Goal: Task Accomplishment & Management: Use online tool/utility

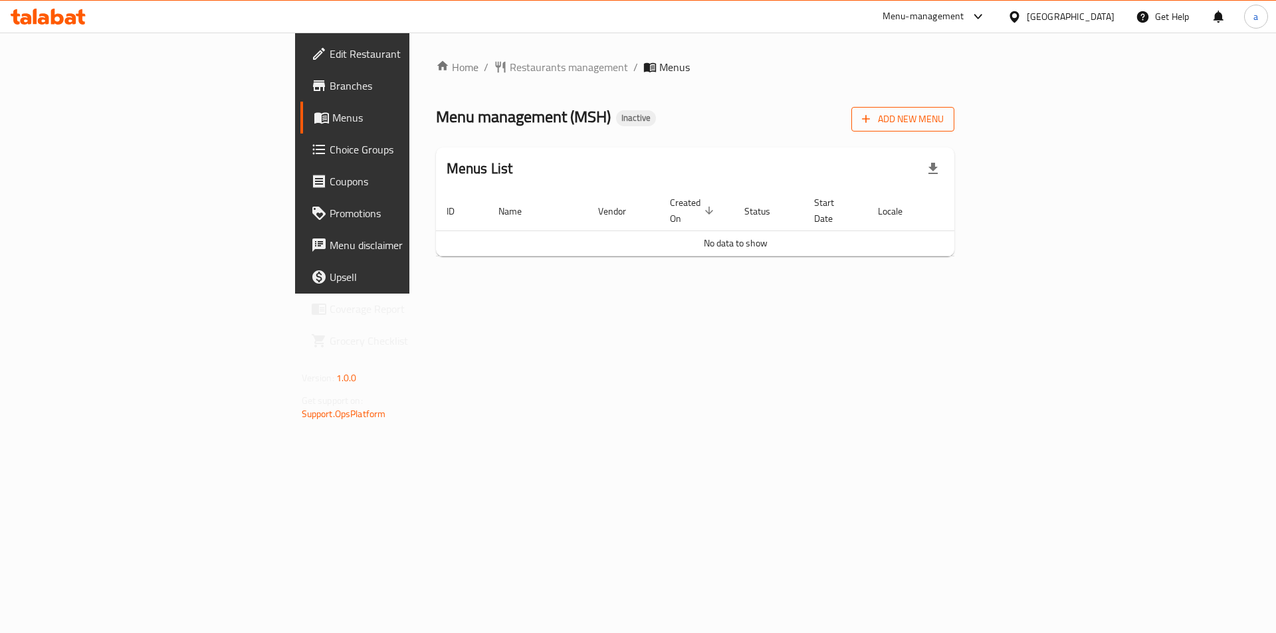
click at [943, 118] on span "Add New Menu" at bounding box center [903, 119] width 82 height 17
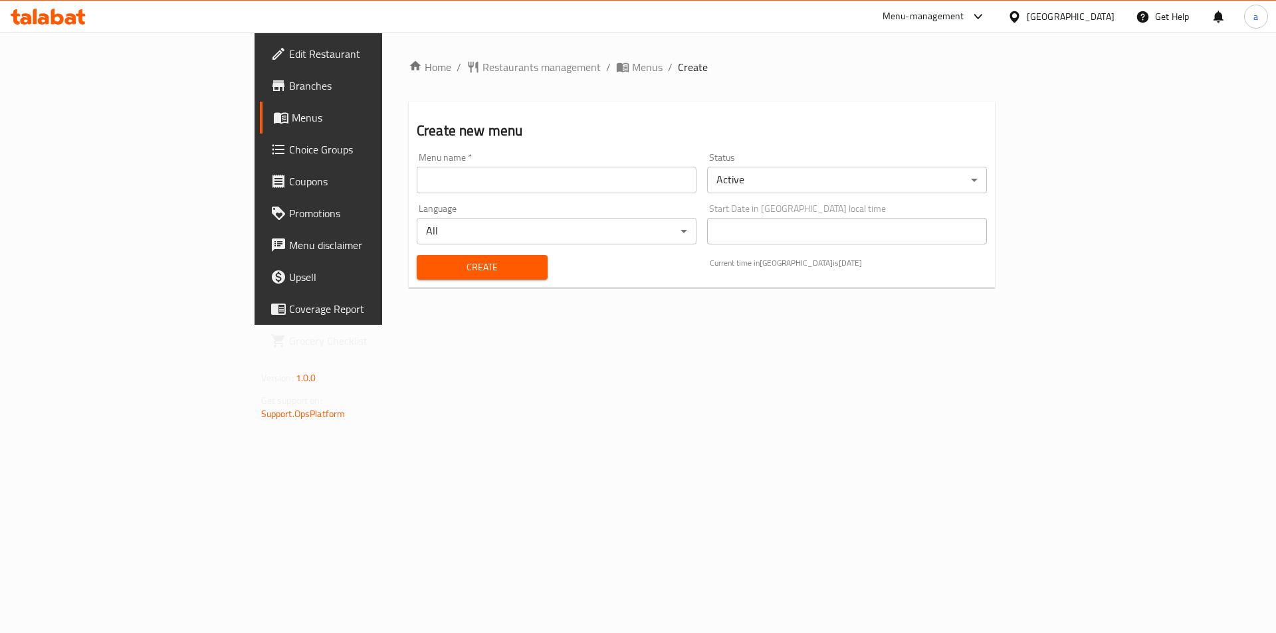
click at [589, 181] on input "text" at bounding box center [557, 180] width 280 height 27
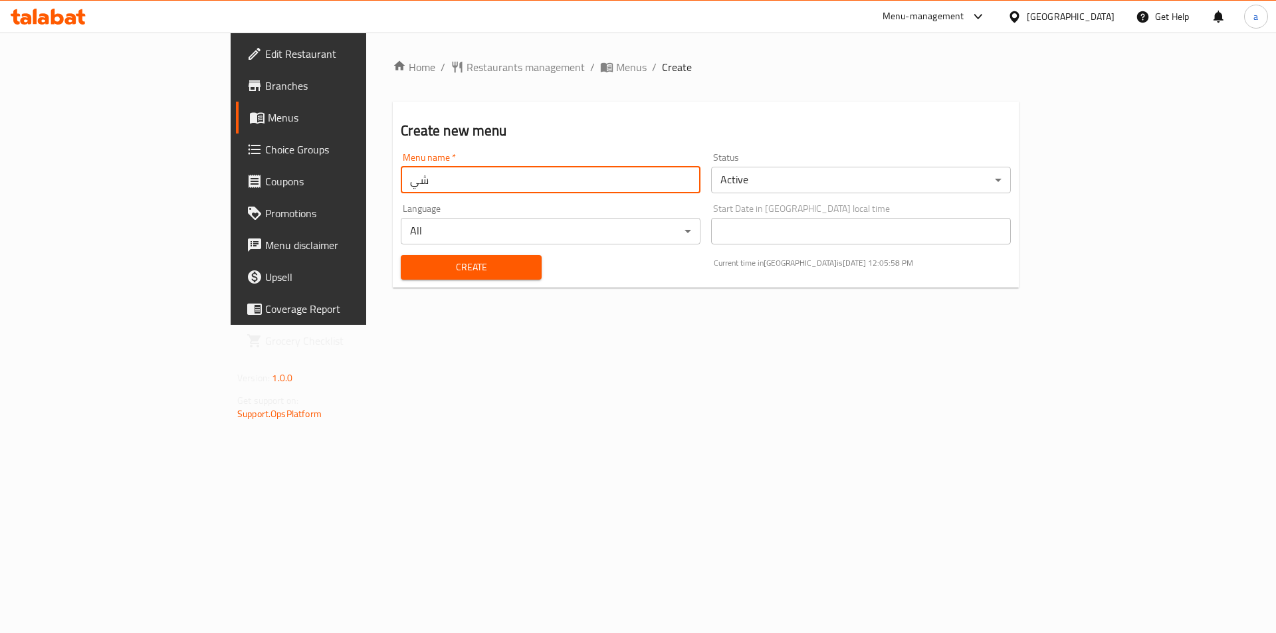
type input "ش"
click at [401, 177] on input "adham [DATE]" at bounding box center [551, 180] width 300 height 27
type input "[PERSON_NAME] [DATE]"
click at [411, 264] on span "Create" at bounding box center [470, 267] width 119 height 17
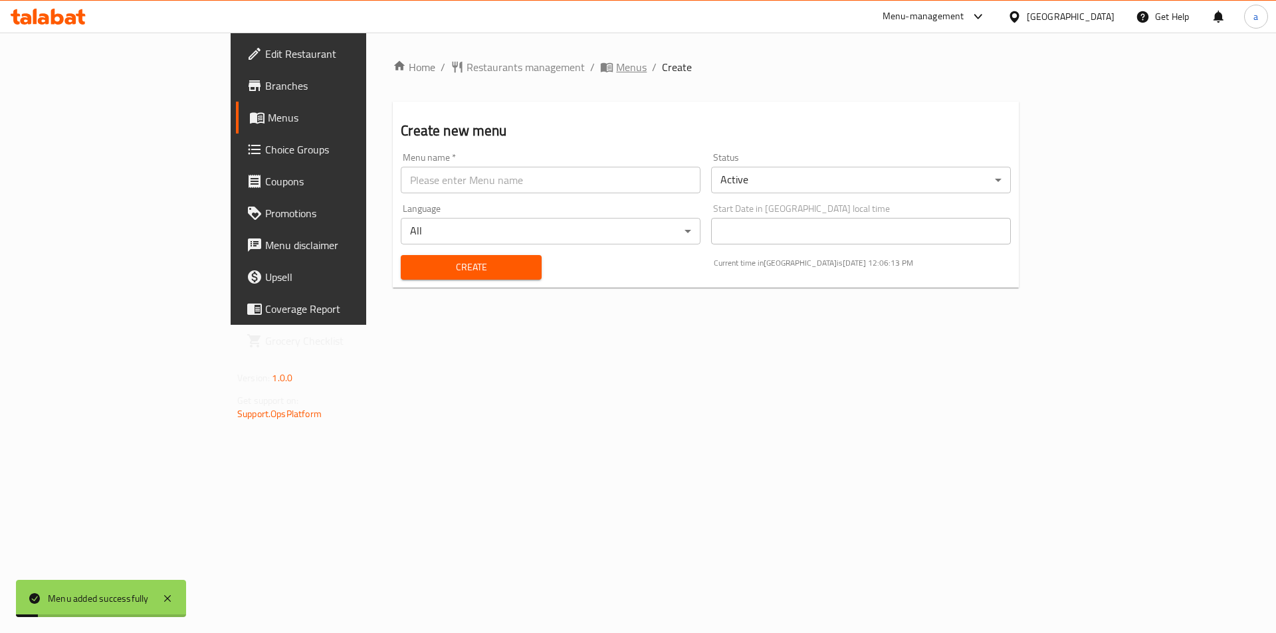
click at [616, 66] on span "Menus" at bounding box center [631, 67] width 31 height 16
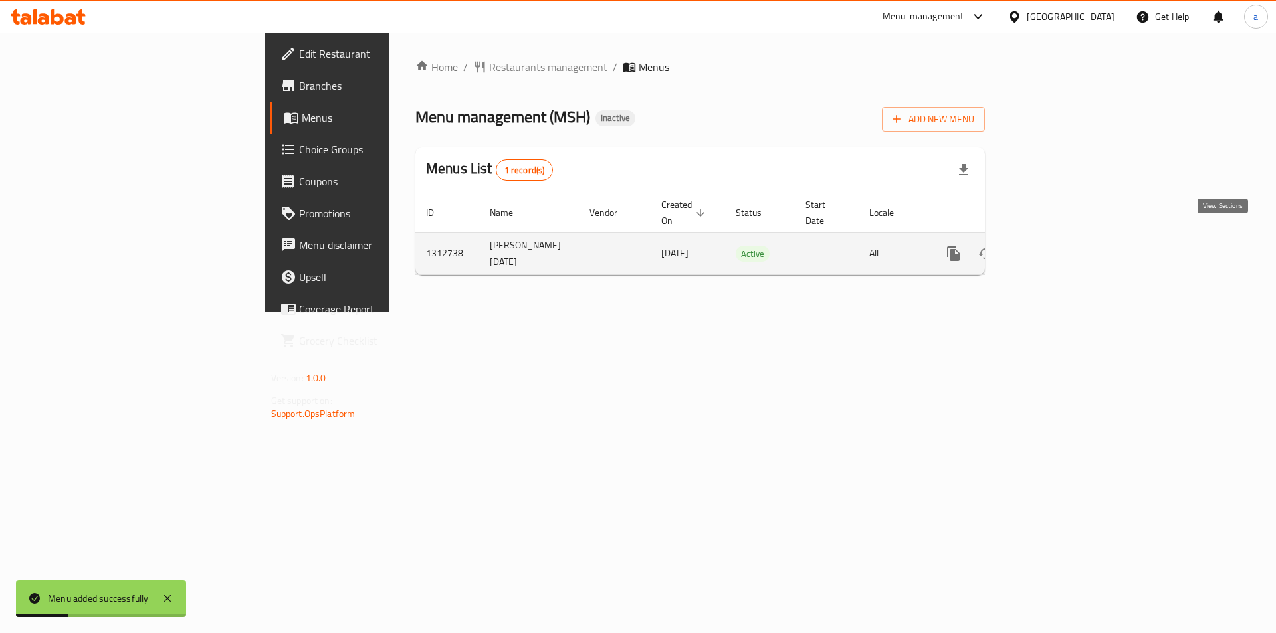
click at [1057, 246] on icon "enhanced table" at bounding box center [1049, 254] width 16 height 16
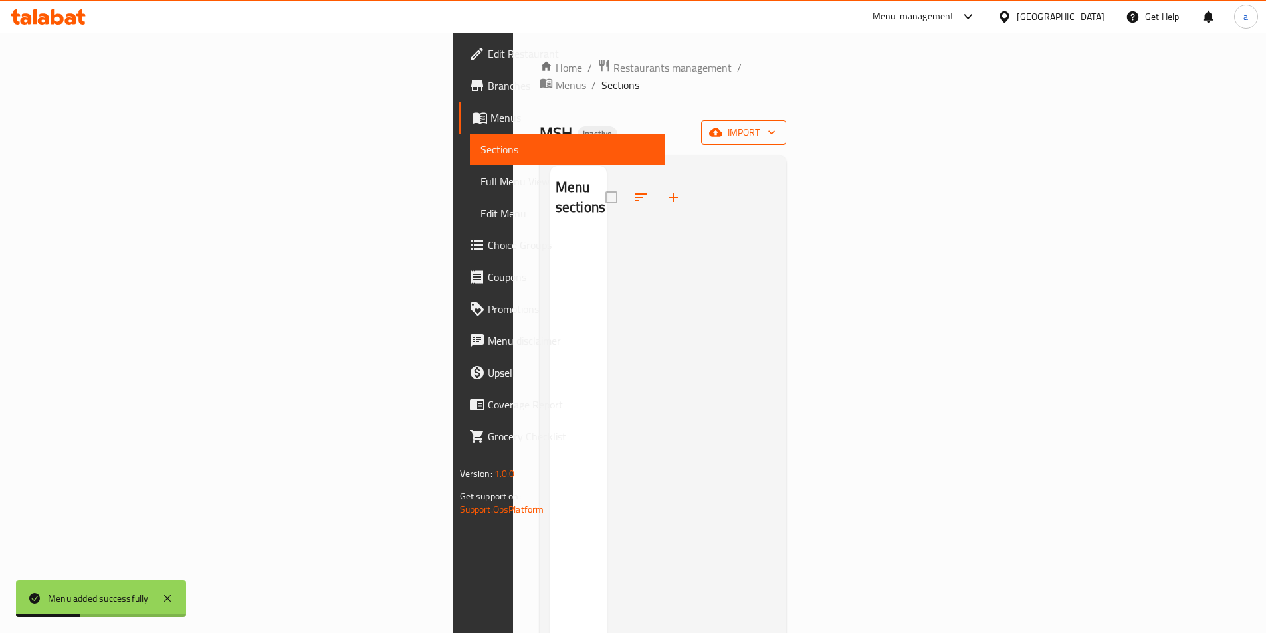
click at [775, 124] on span "import" at bounding box center [744, 132] width 64 height 17
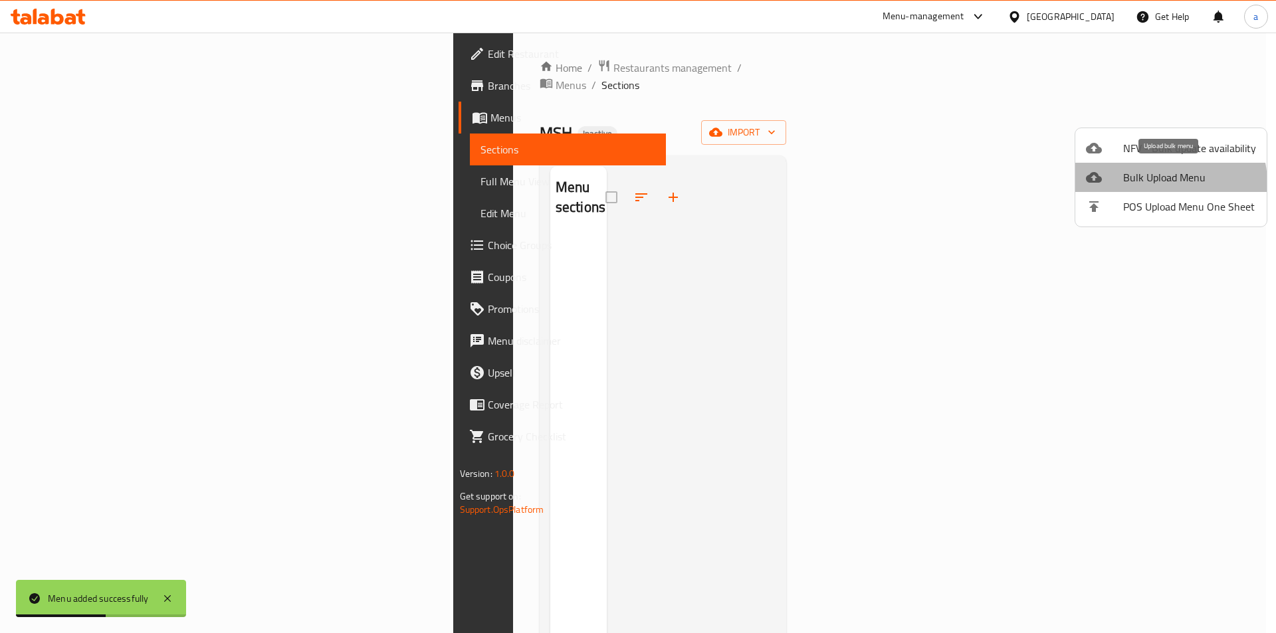
click at [1165, 183] on span "Bulk Upload Menu" at bounding box center [1189, 177] width 133 height 16
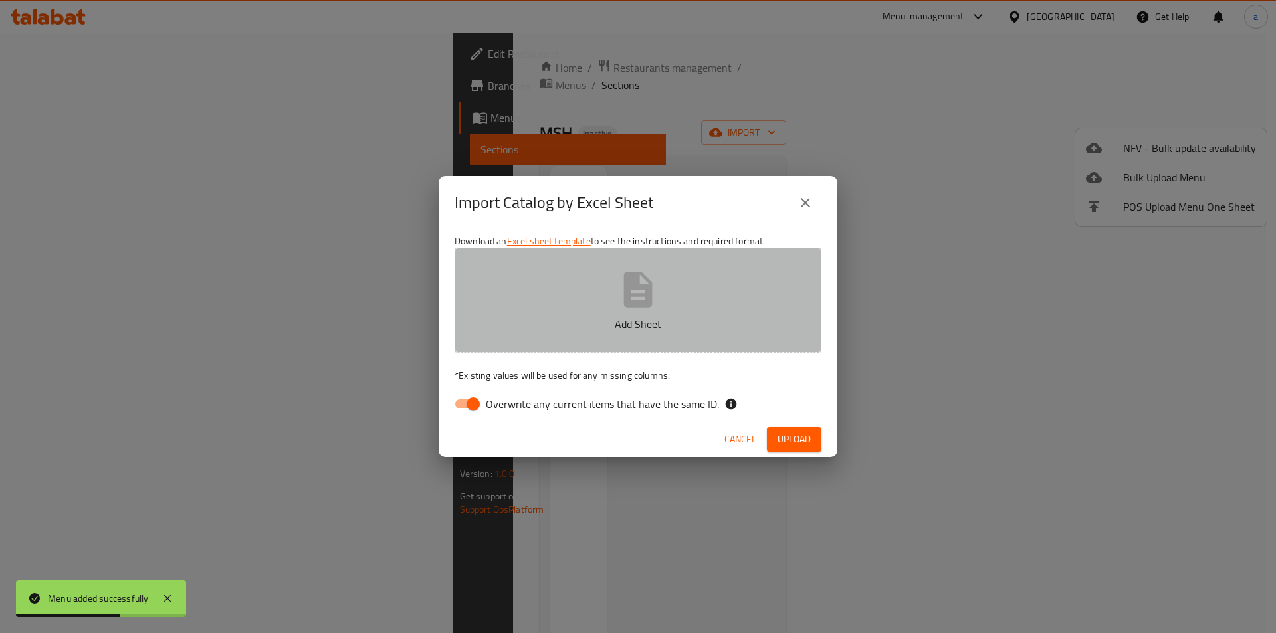
click at [600, 286] on button "Add Sheet" at bounding box center [637, 300] width 367 height 105
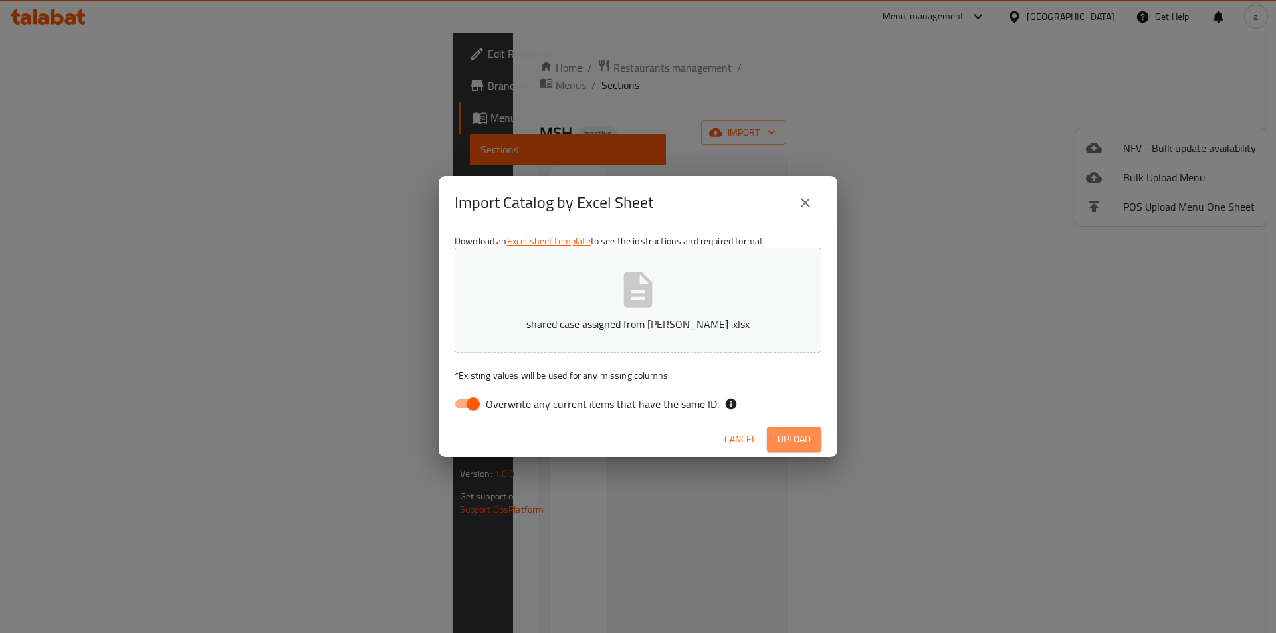
click at [806, 448] on button "Upload" at bounding box center [794, 439] width 54 height 25
click at [486, 399] on span "Overwrite any current items that have the same ID." at bounding box center [602, 404] width 233 height 16
click at [486, 399] on input "Overwrite any current items that have the same ID." at bounding box center [473, 403] width 76 height 25
click at [478, 399] on input "Overwrite any current items that have the same ID." at bounding box center [460, 403] width 76 height 25
click at [478, 399] on input "Overwrite any current items that have the same ID." at bounding box center [473, 403] width 76 height 25
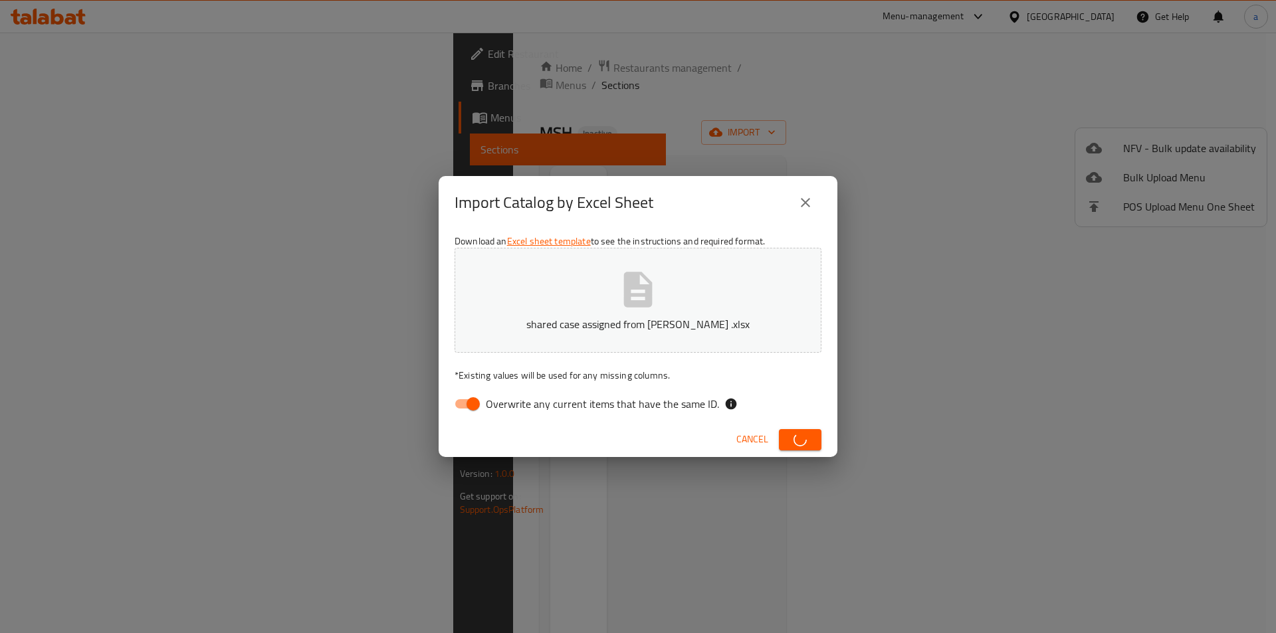
checkbox input "false"
click at [729, 407] on icon at bounding box center [730, 404] width 11 height 11
click at [727, 407] on icon at bounding box center [730, 404] width 11 height 11
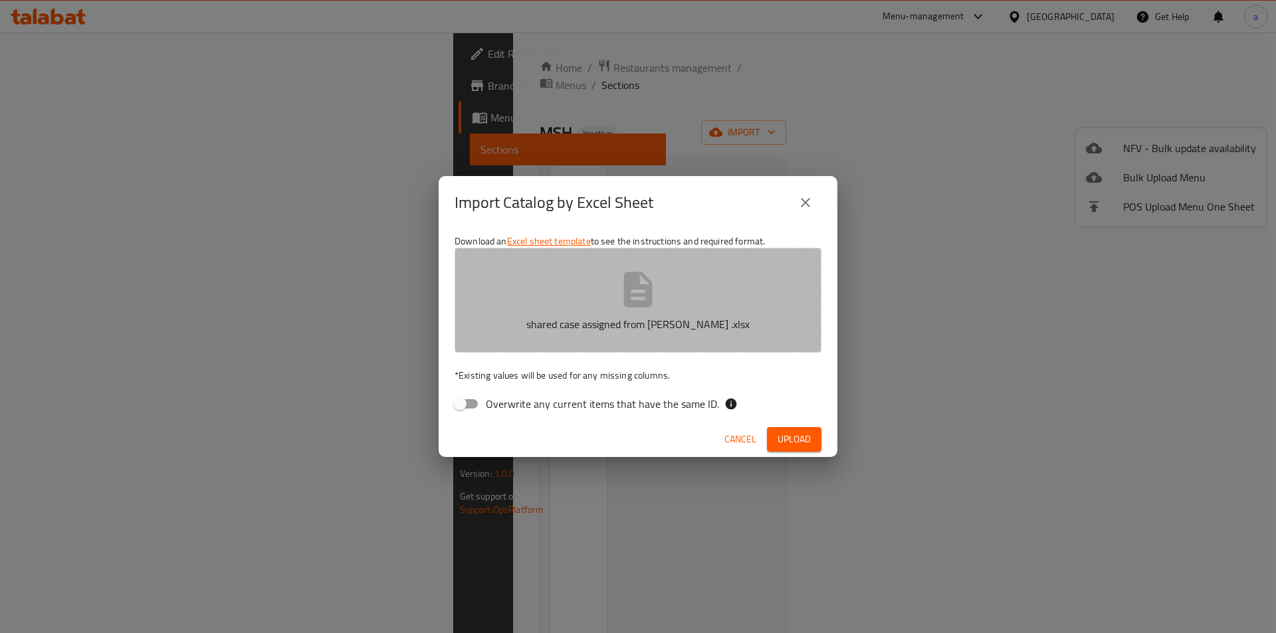
click at [550, 249] on button "shared case assigned from [PERSON_NAME] .xlsx" at bounding box center [637, 300] width 367 height 105
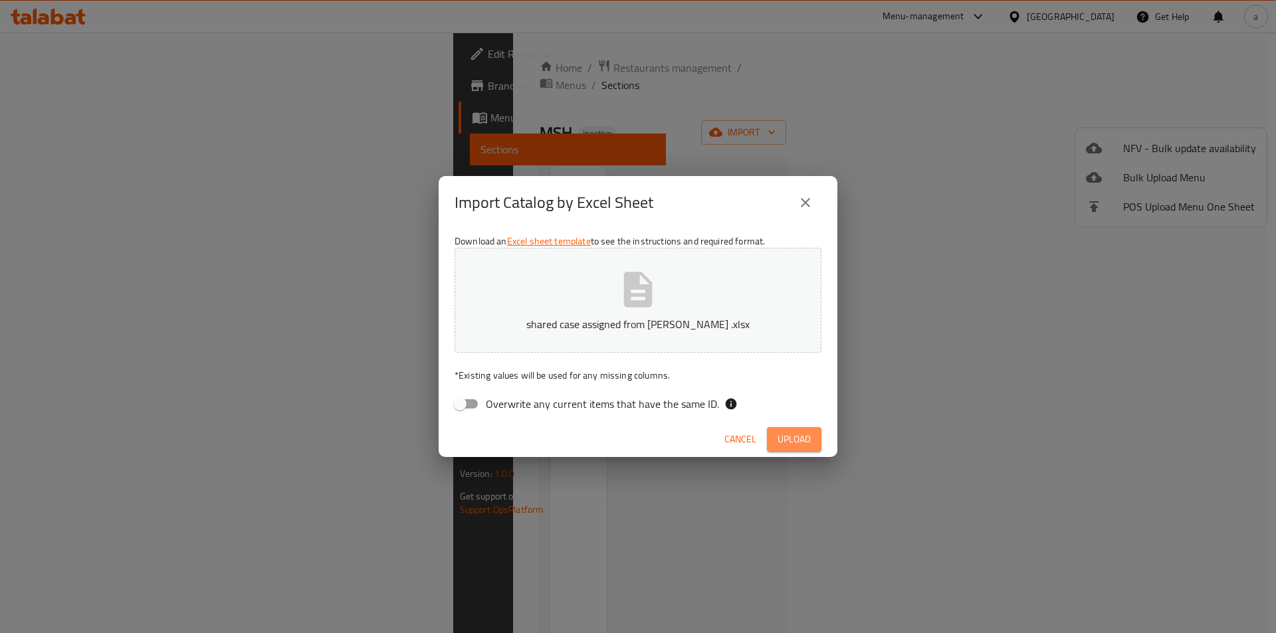
click at [792, 434] on span "Upload" at bounding box center [793, 439] width 33 height 17
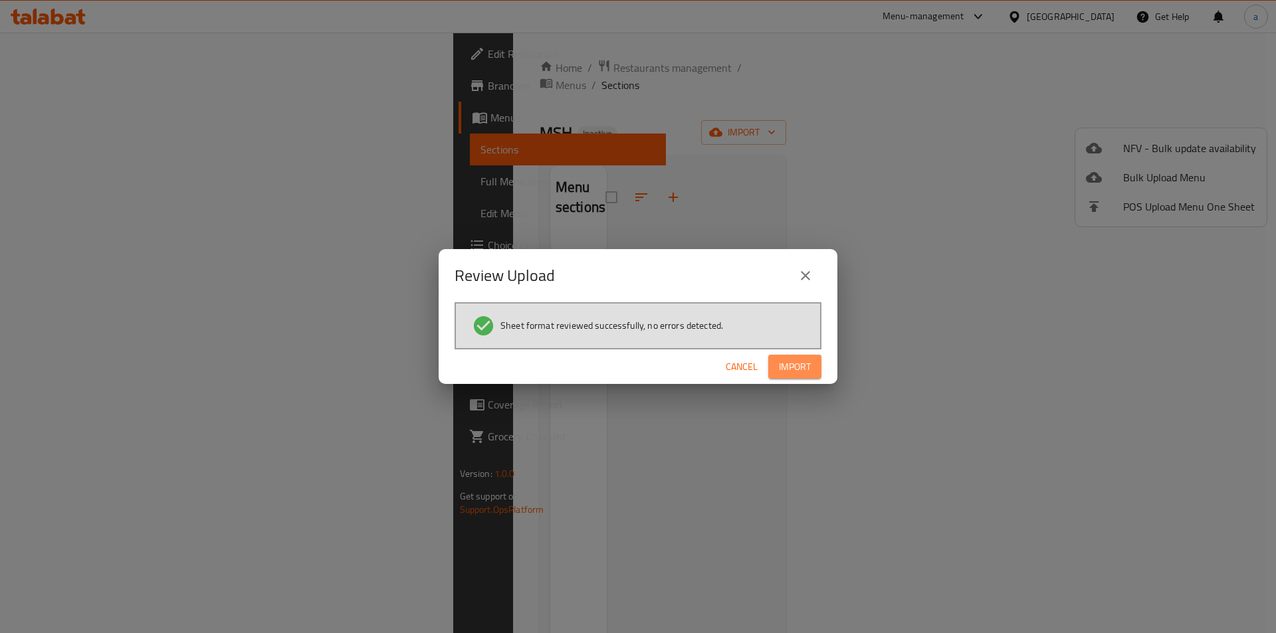
click at [803, 365] on span "Import" at bounding box center [795, 367] width 32 height 17
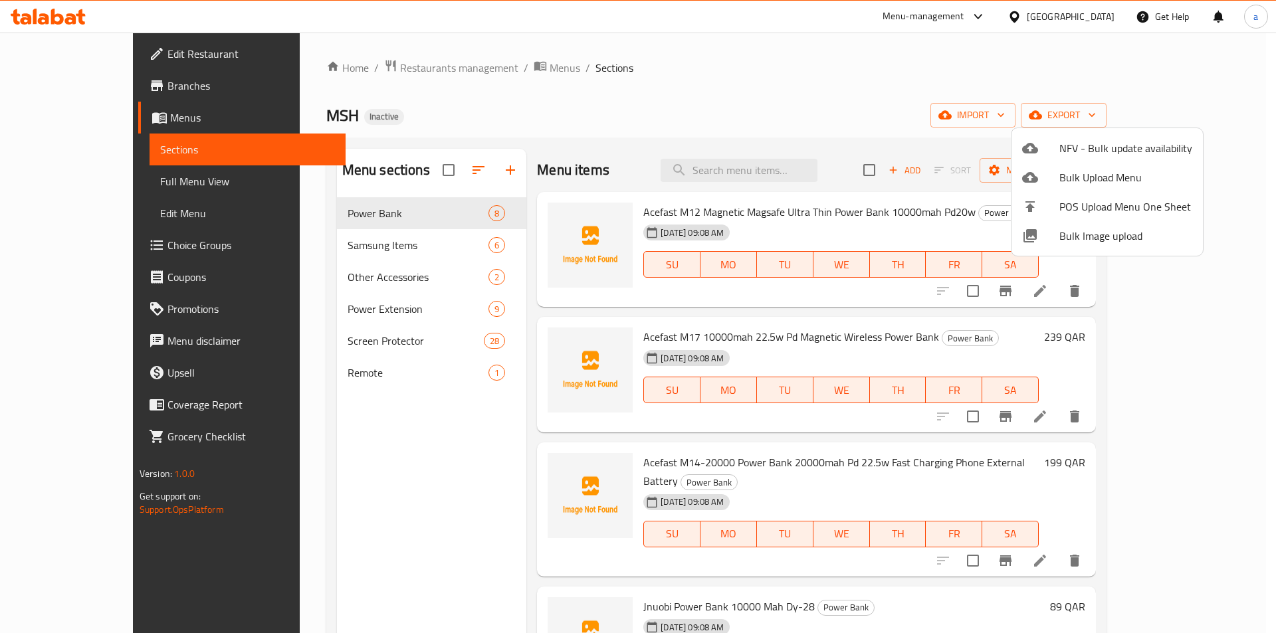
click at [100, 180] on div at bounding box center [638, 316] width 1276 height 633
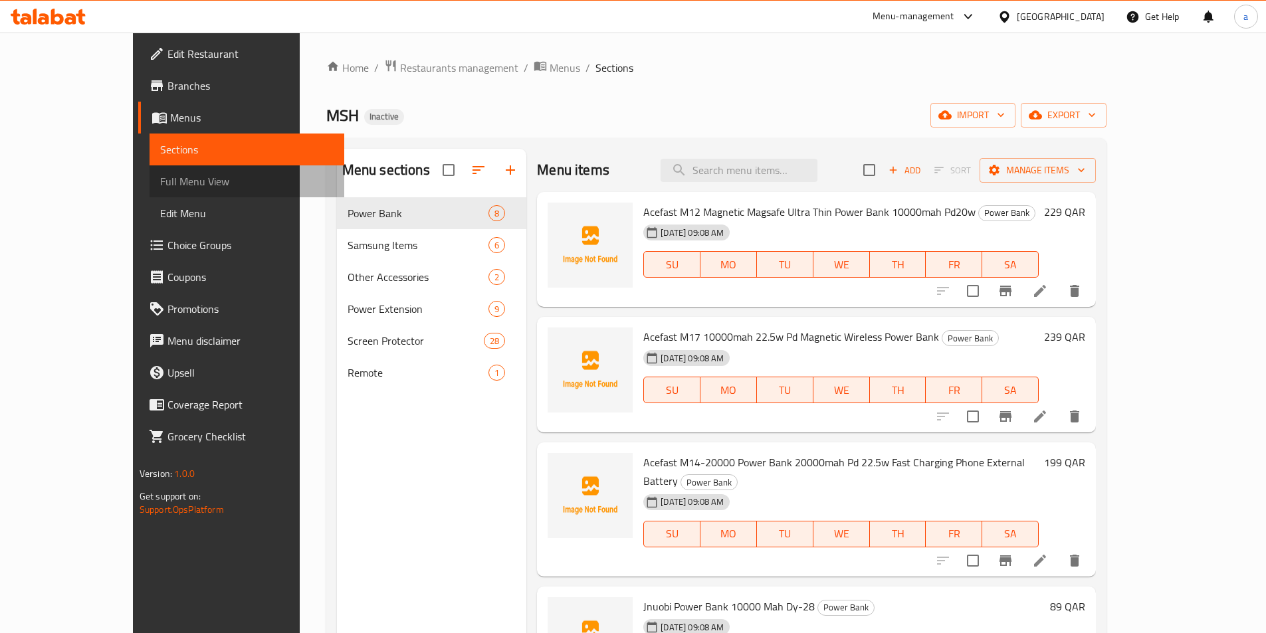
click at [160, 185] on span "Full Menu View" at bounding box center [246, 181] width 173 height 16
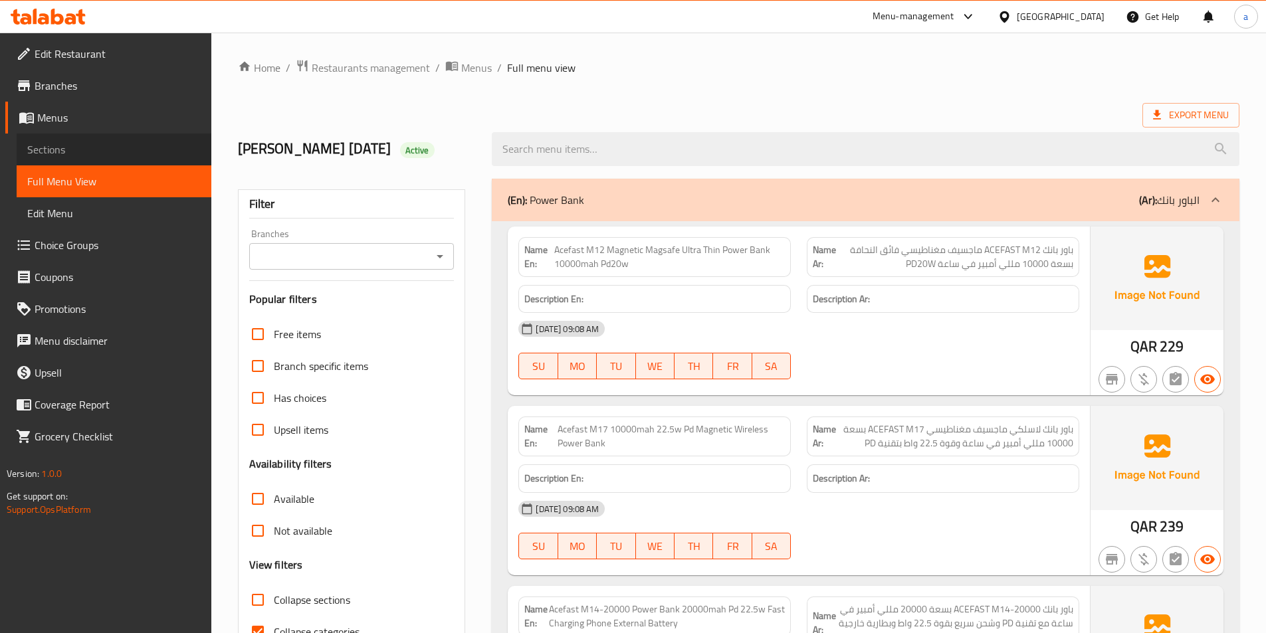
drag, startPoint x: 65, startPoint y: 157, endPoint x: 623, endPoint y: 25, distance: 573.4
click at [65, 157] on span "Sections" at bounding box center [113, 150] width 173 height 16
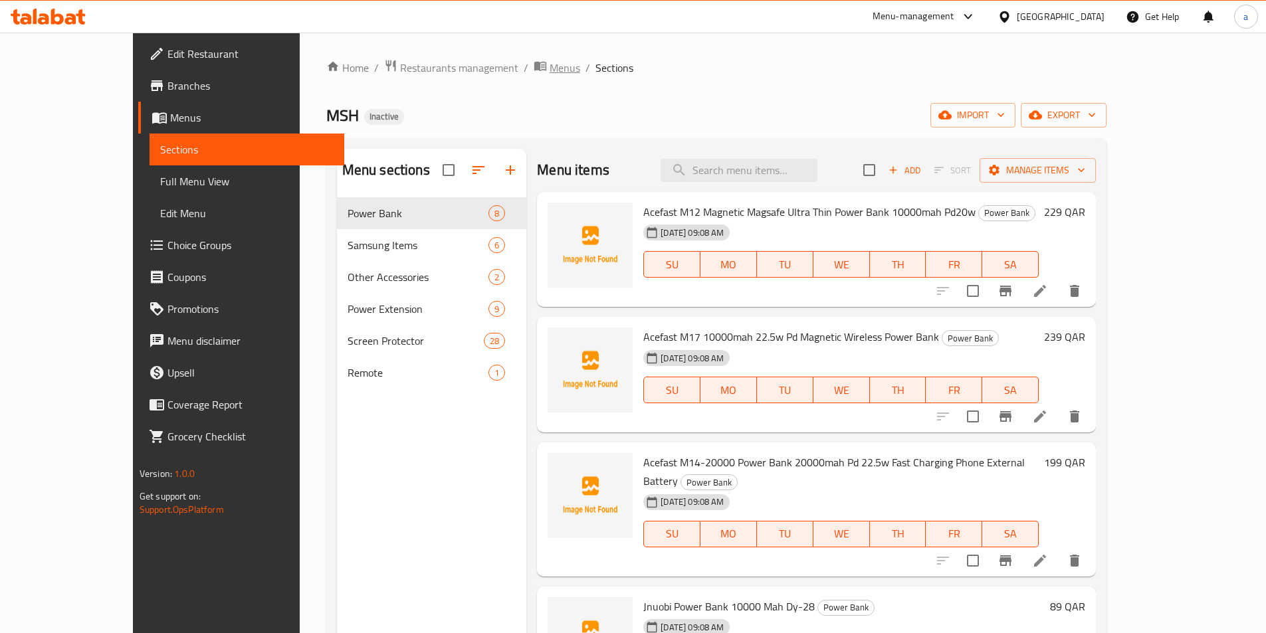
click at [533, 74] on span "breadcrumb" at bounding box center [541, 67] width 16 height 17
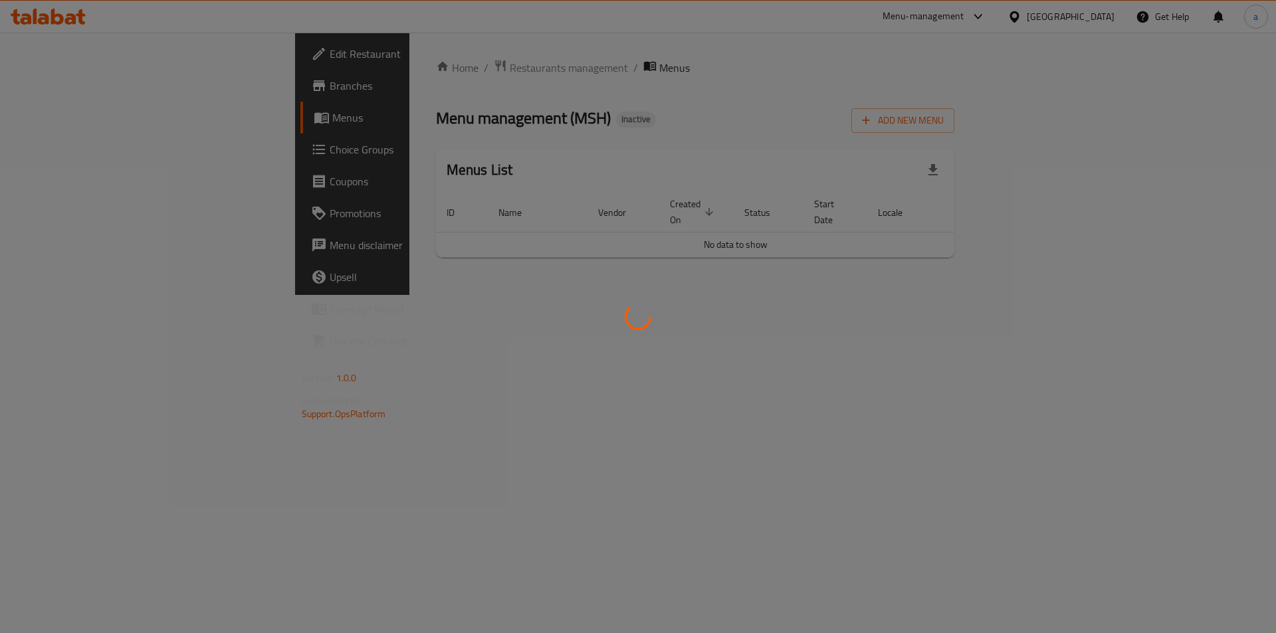
click at [598, 296] on div at bounding box center [638, 316] width 1276 height 633
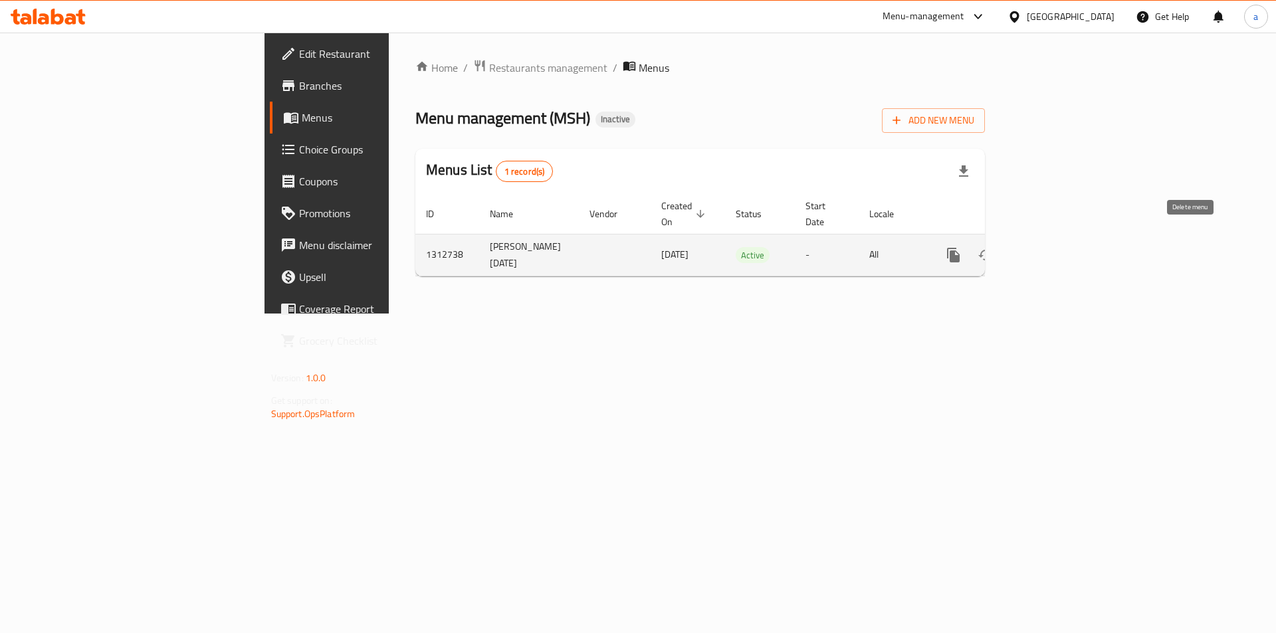
click at [1033, 239] on button "enhanced table" at bounding box center [1017, 255] width 32 height 32
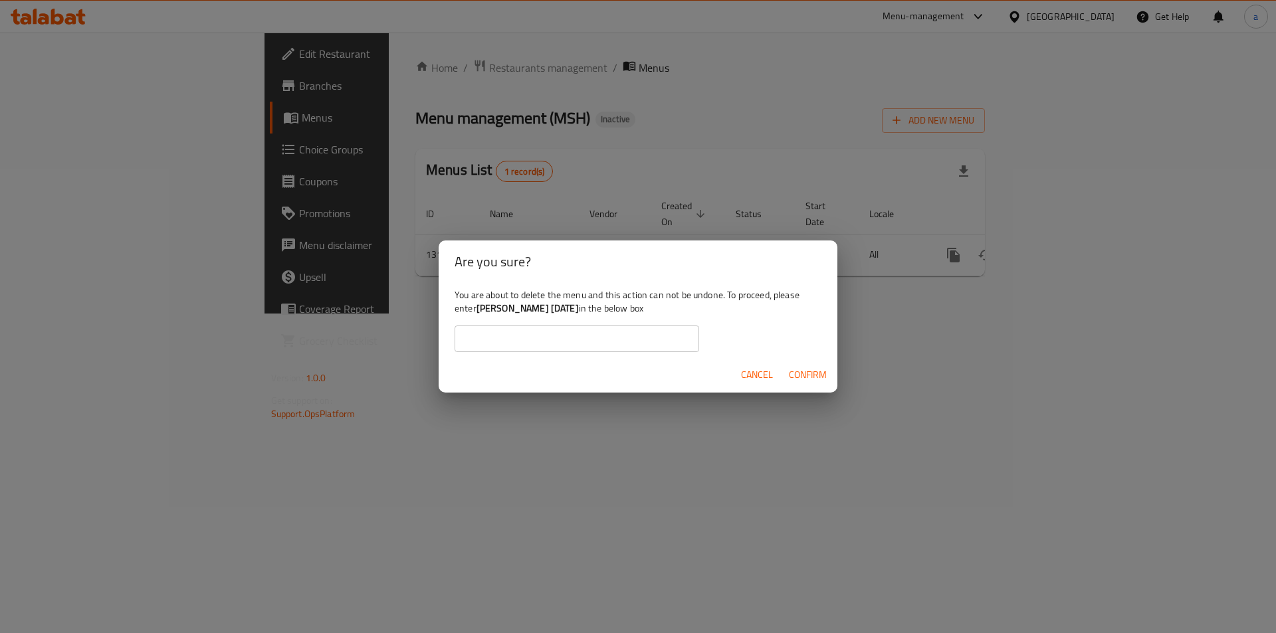
click at [630, 341] on input "text" at bounding box center [576, 339] width 244 height 27
drag, startPoint x: 476, startPoint y: 312, endPoint x: 543, endPoint y: 317, distance: 67.3
click at [543, 317] on div "You are about to delete the menu and this action can not be undone. To proceed,…" at bounding box center [637, 320] width 399 height 74
click at [565, 310] on b "[PERSON_NAME] [DATE]" at bounding box center [527, 308] width 102 height 17
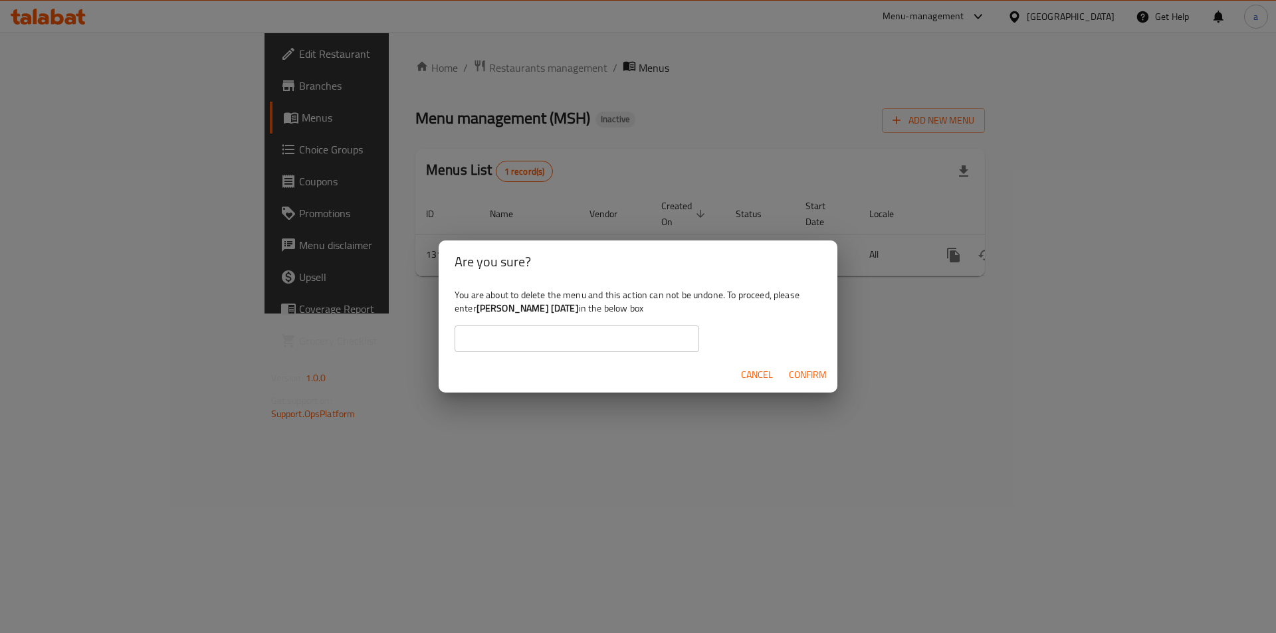
click at [570, 309] on div "You are about to delete the menu and this action can not be undone. To proceed,…" at bounding box center [637, 320] width 399 height 74
click at [565, 309] on b "[PERSON_NAME] [DATE]" at bounding box center [527, 308] width 102 height 17
click at [559, 309] on b "[PERSON_NAME] [DATE]" at bounding box center [527, 308] width 102 height 17
click at [561, 309] on b "[PERSON_NAME] [DATE]" at bounding box center [527, 308] width 102 height 17
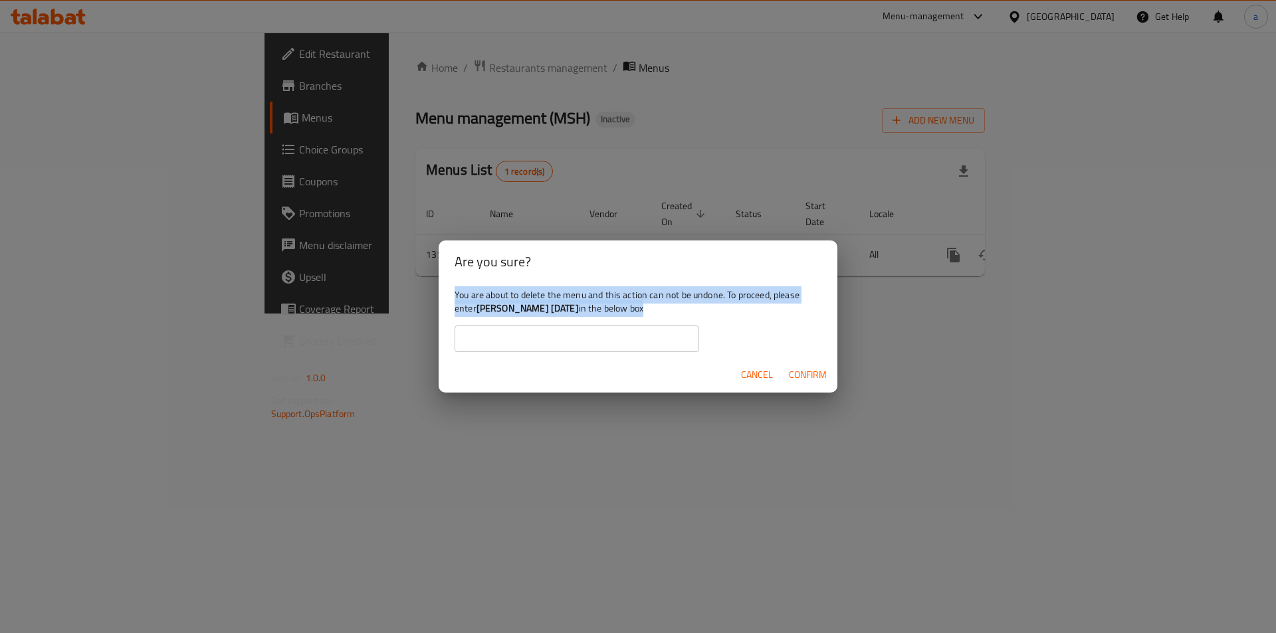
click at [563, 309] on b "[PERSON_NAME] [DATE]" at bounding box center [527, 308] width 102 height 17
click at [553, 309] on b "[PERSON_NAME] [DATE]" at bounding box center [527, 308] width 102 height 17
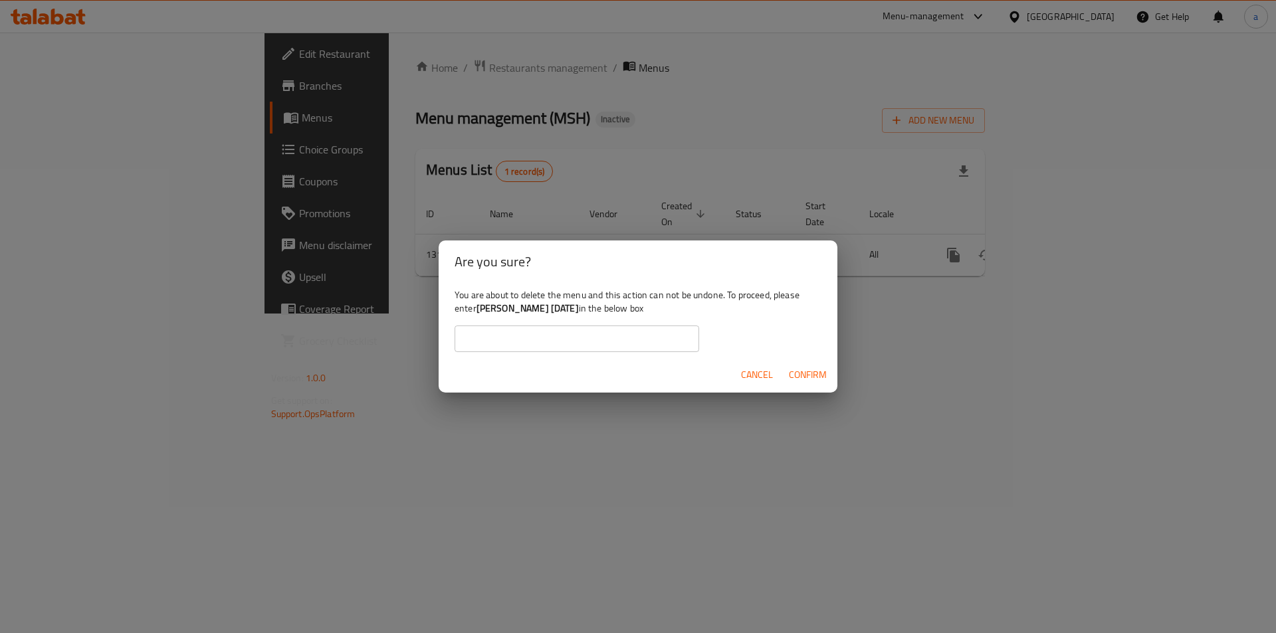
click at [478, 311] on b "[PERSON_NAME] [DATE]" at bounding box center [527, 308] width 102 height 17
drag, startPoint x: 485, startPoint y: 310, endPoint x: 567, endPoint y: 308, distance: 82.4
click at [567, 308] on b "[PERSON_NAME] [DATE]" at bounding box center [527, 308] width 102 height 17
copy b "[PERSON_NAME] [DATE]"
click at [559, 341] on input "text" at bounding box center [576, 339] width 244 height 27
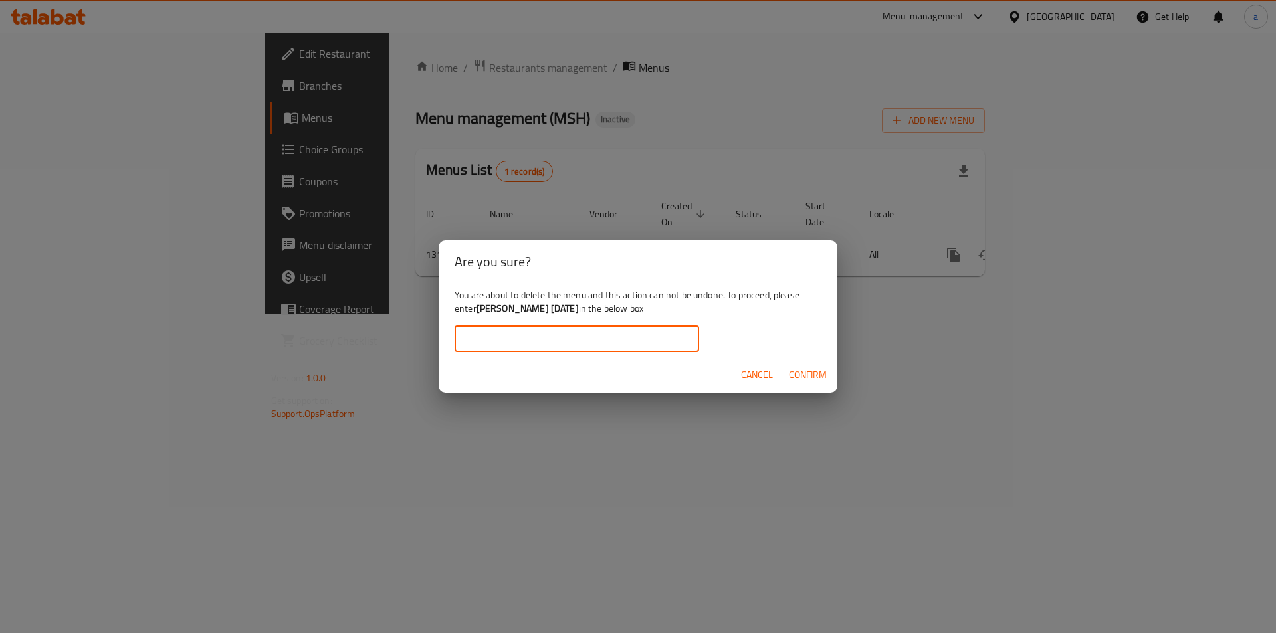
paste input "[PERSON_NAME] [DATE]"
type input "[PERSON_NAME] [DATE]"
click at [820, 375] on span "Confirm" at bounding box center [808, 375] width 38 height 17
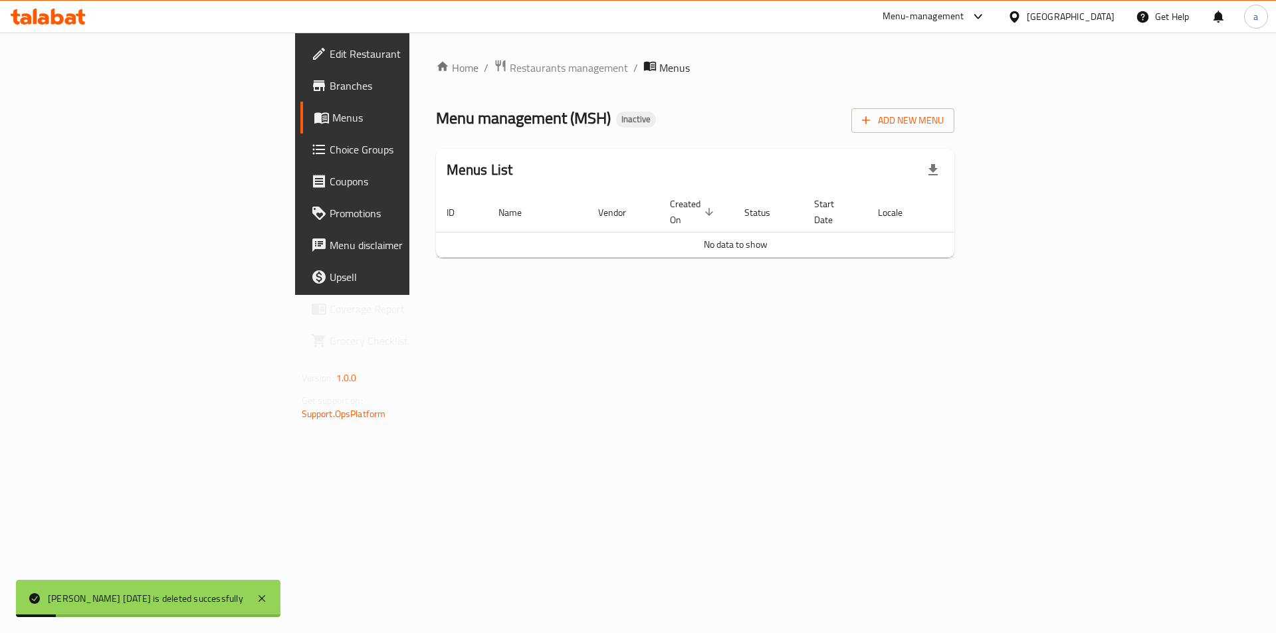
click at [954, 107] on div "Add New Menu" at bounding box center [902, 118] width 103 height 30
click at [954, 113] on div "Add New Menu" at bounding box center [902, 118] width 103 height 30
click at [943, 113] on span "Add New Menu" at bounding box center [903, 120] width 82 height 17
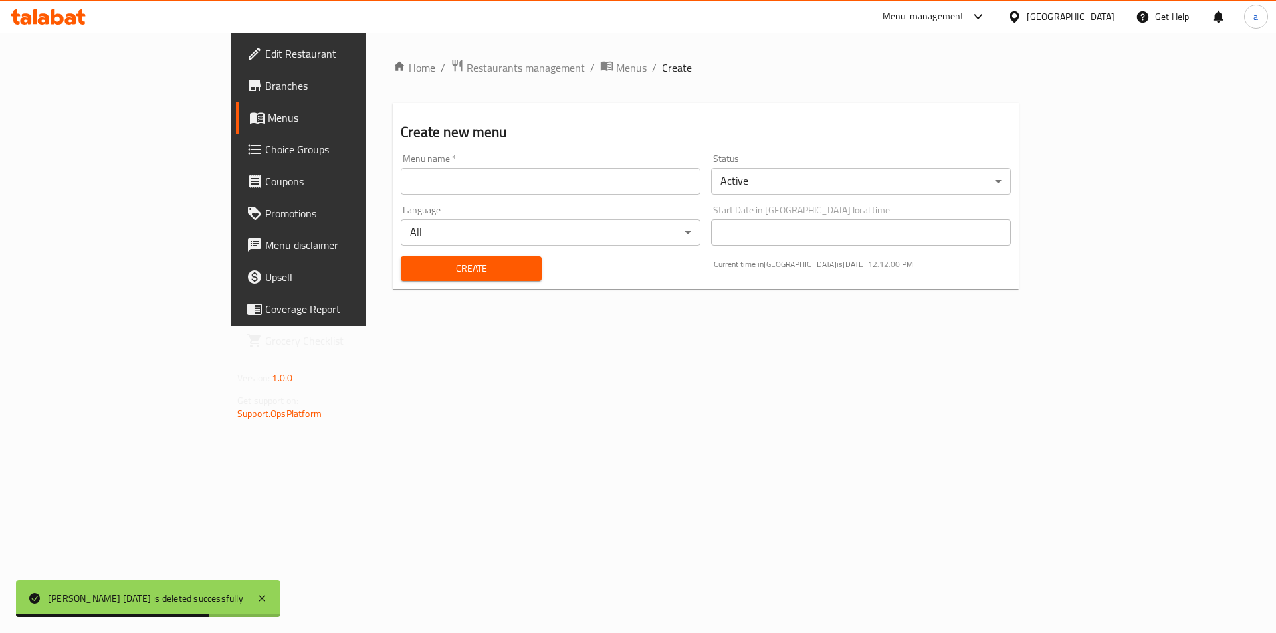
click at [401, 172] on input "text" at bounding box center [551, 181] width 300 height 27
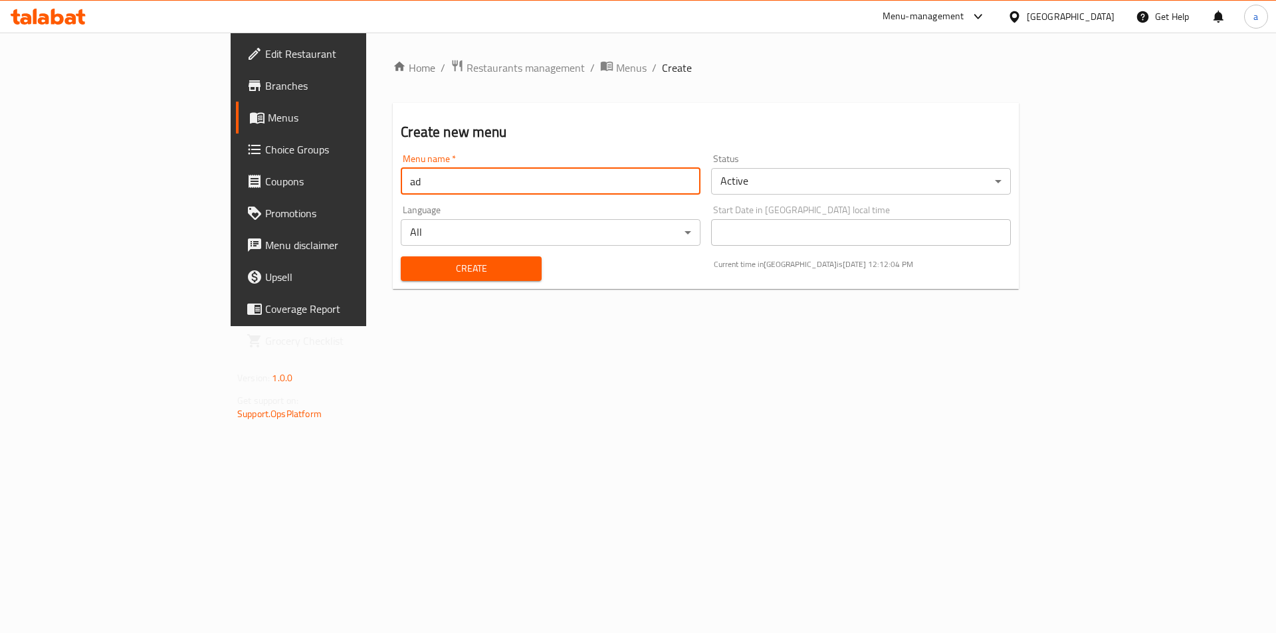
click at [401, 193] on input "ad" at bounding box center [551, 181] width 300 height 27
type input "[PERSON_NAME] [DATE]"
click at [421, 277] on button "Create" at bounding box center [471, 268] width 140 height 25
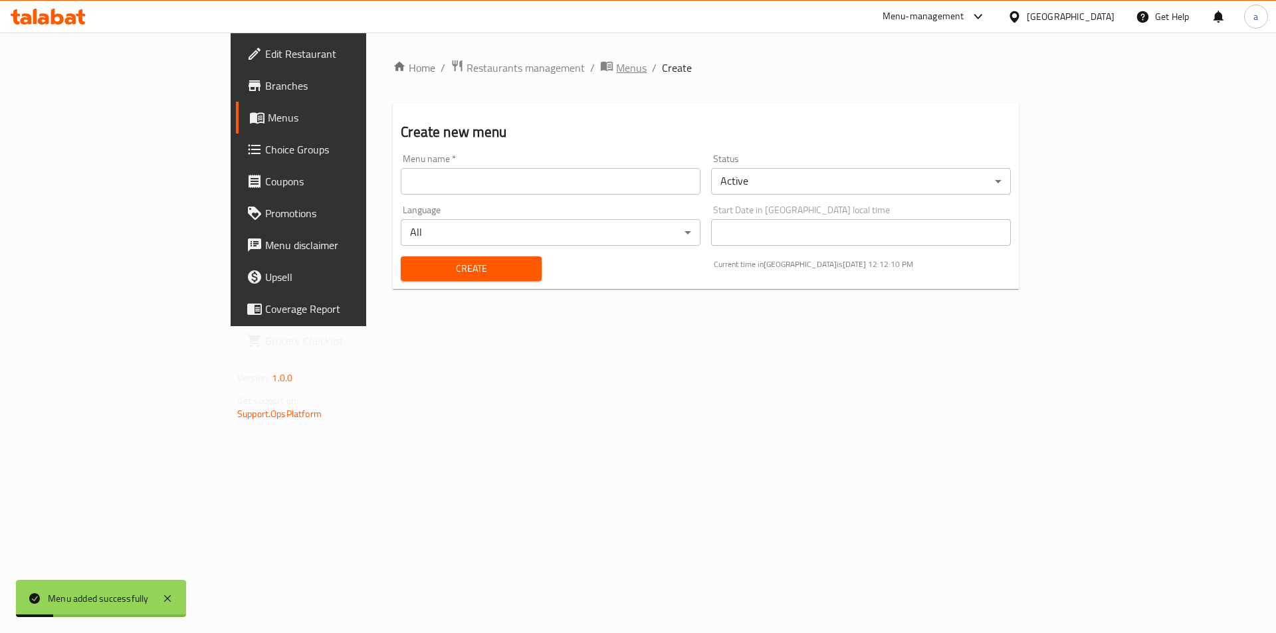
click at [616, 70] on span "Menus" at bounding box center [631, 68] width 31 height 16
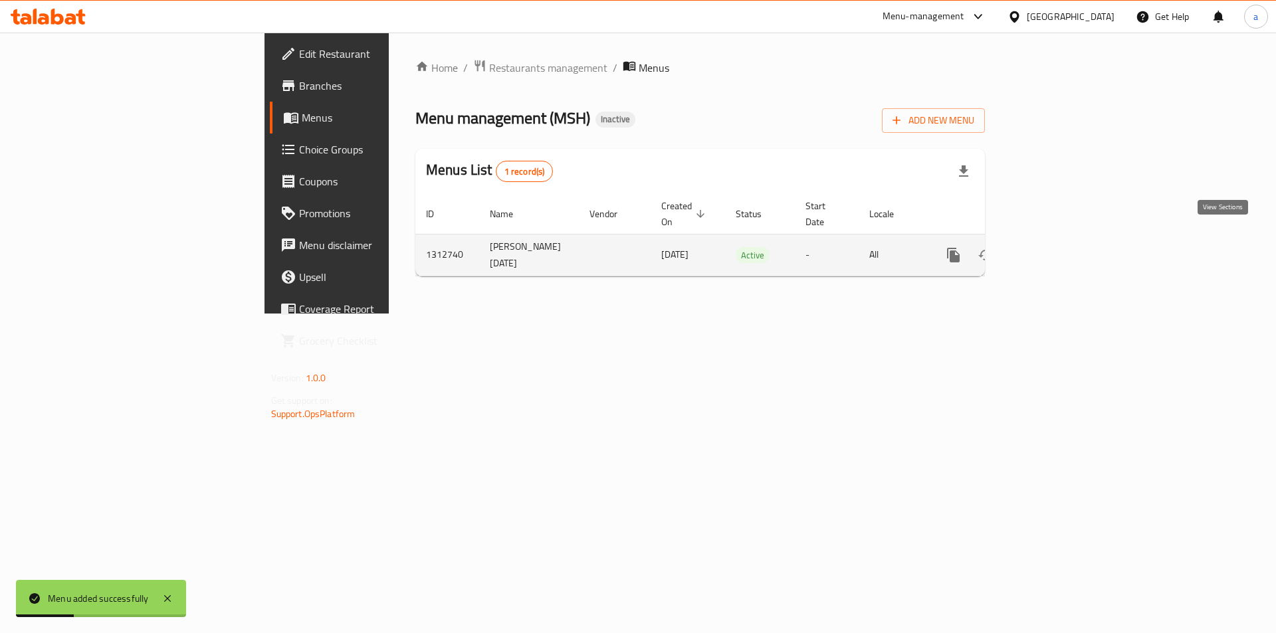
click at [1057, 247] on icon "enhanced table" at bounding box center [1049, 255] width 16 height 16
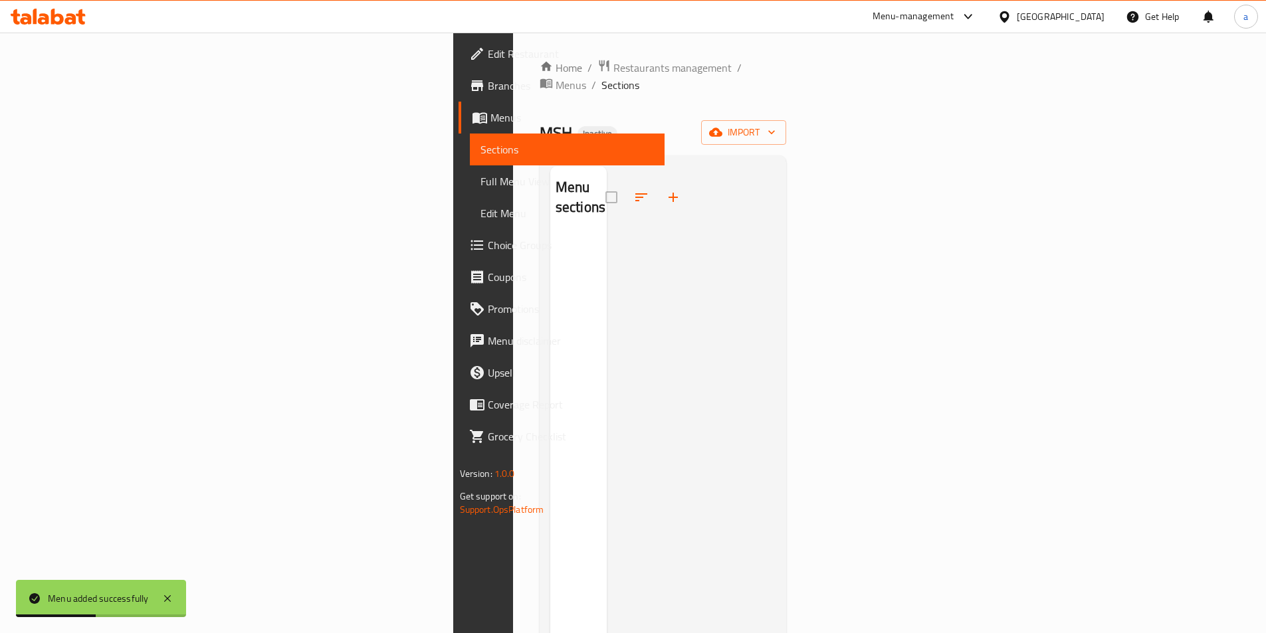
click at [787, 134] on div "Home / Restaurants management / Menus / Sections MSH Inactive import Menu secti…" at bounding box center [662, 434] width 247 height 751
click at [786, 126] on button "import" at bounding box center [743, 132] width 85 height 25
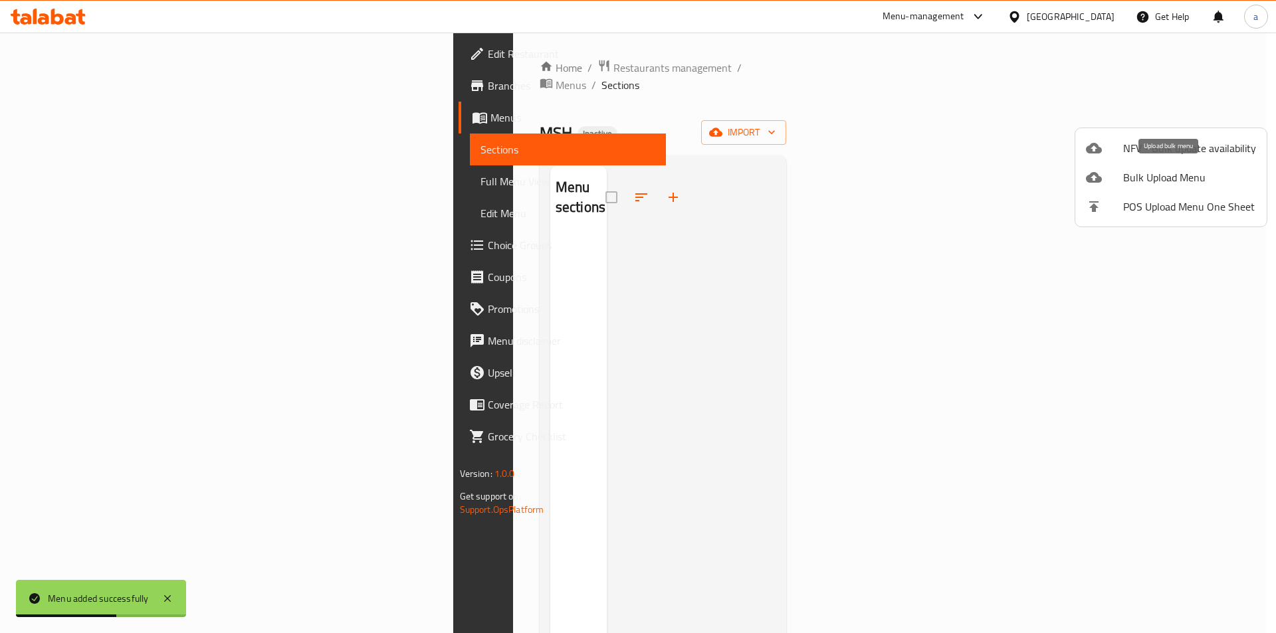
click at [1152, 188] on li "Bulk Upload Menu" at bounding box center [1170, 177] width 191 height 29
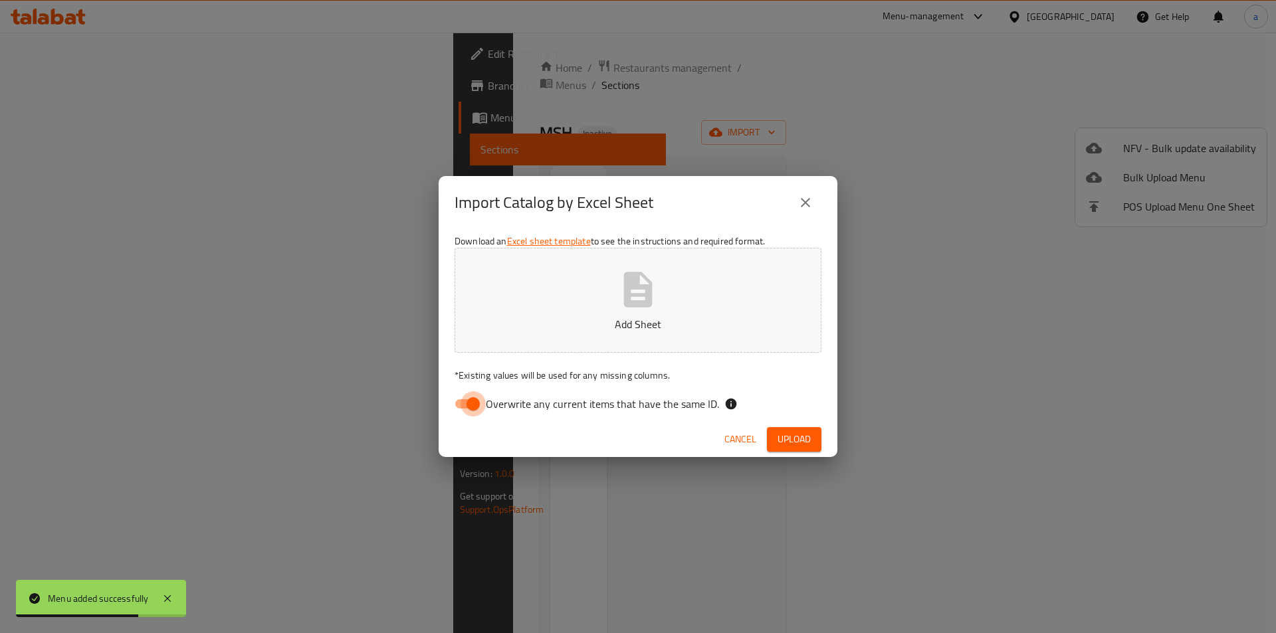
click at [464, 397] on input "Overwrite any current items that have the same ID." at bounding box center [473, 403] width 76 height 25
checkbox input "false"
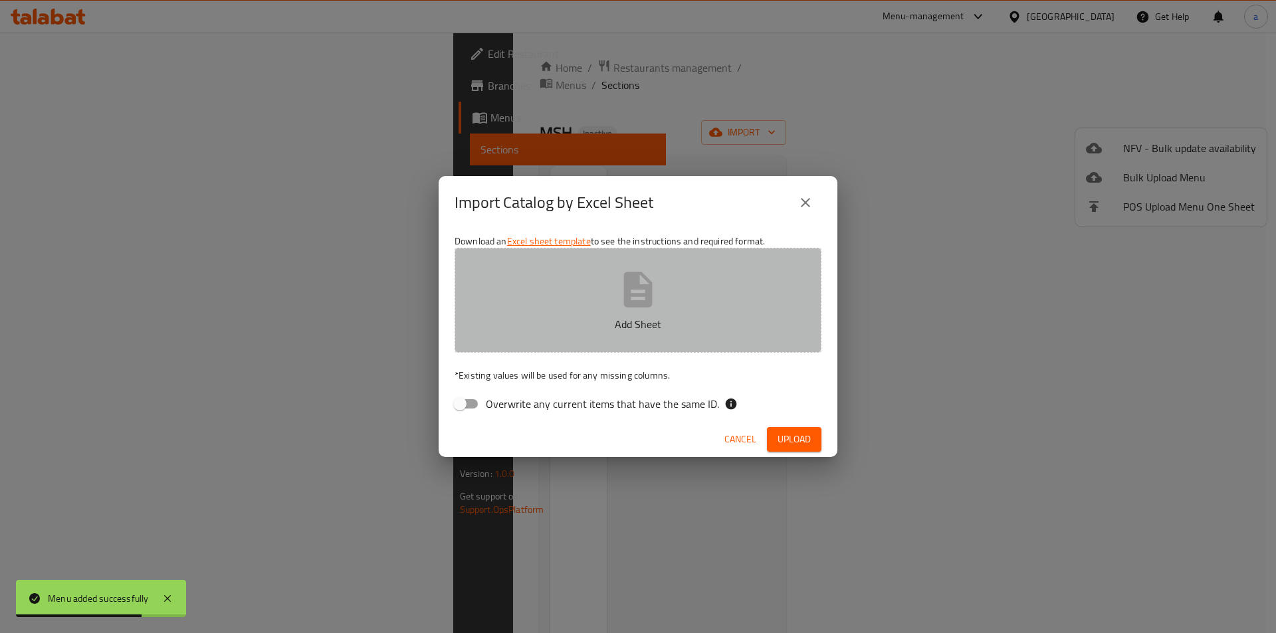
click at [555, 348] on button "Add Sheet" at bounding box center [637, 300] width 367 height 105
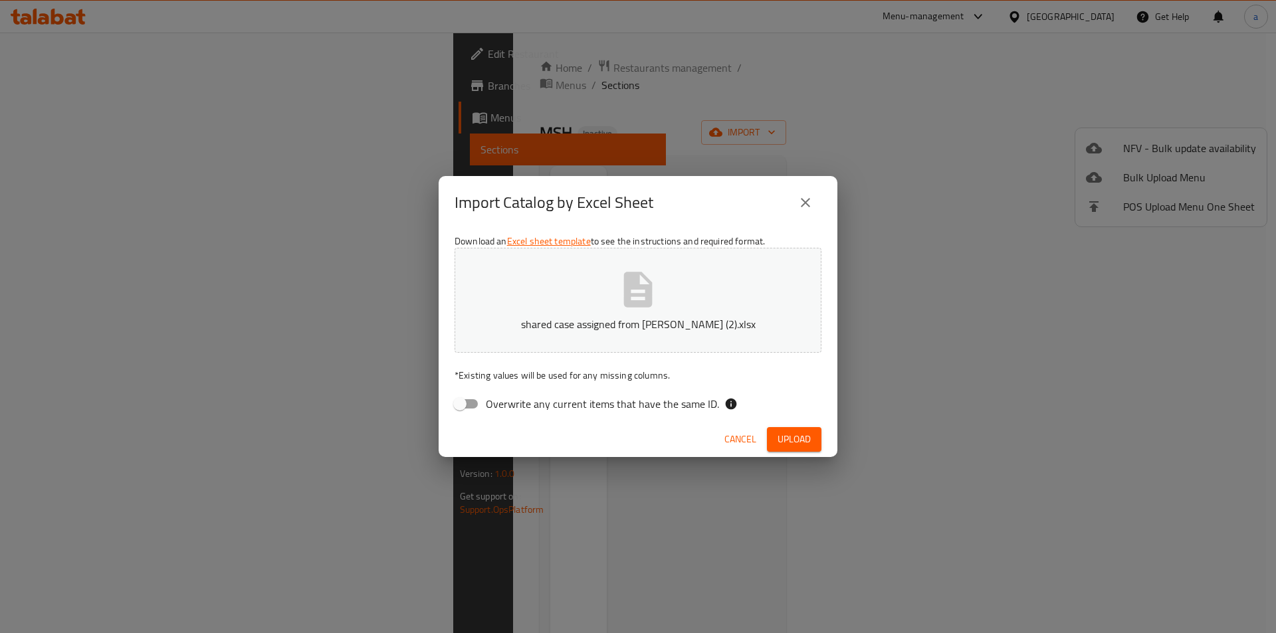
click at [801, 438] on span "Upload" at bounding box center [793, 439] width 33 height 17
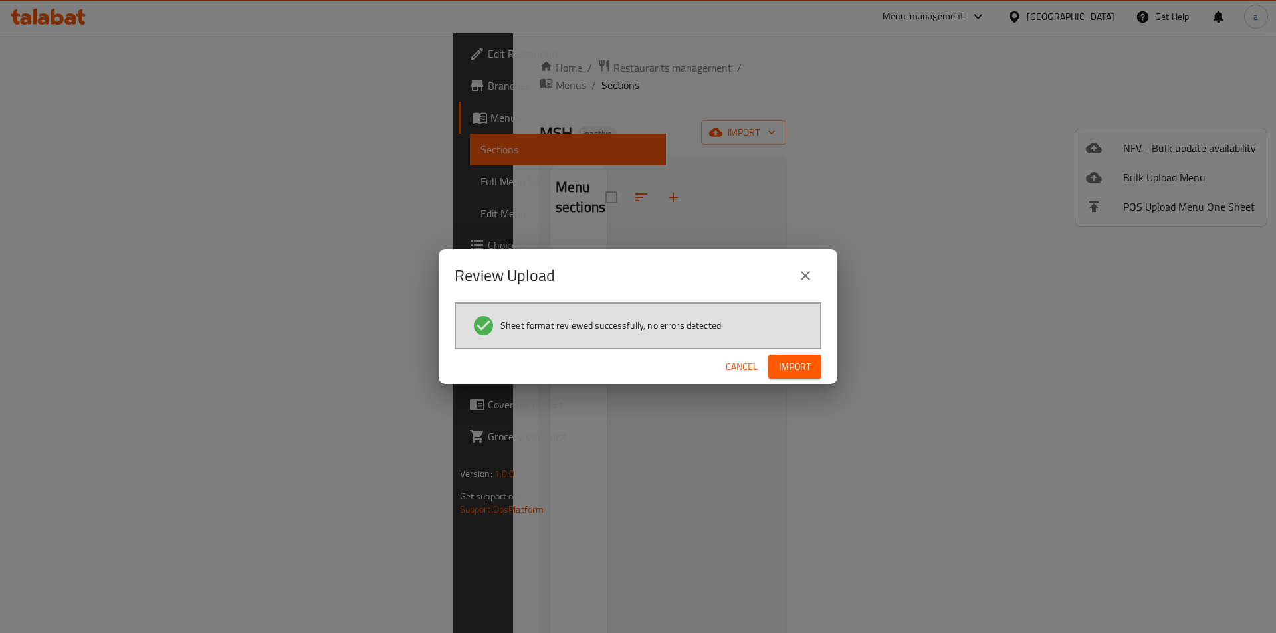
click at [788, 377] on button "Import" at bounding box center [794, 367] width 53 height 25
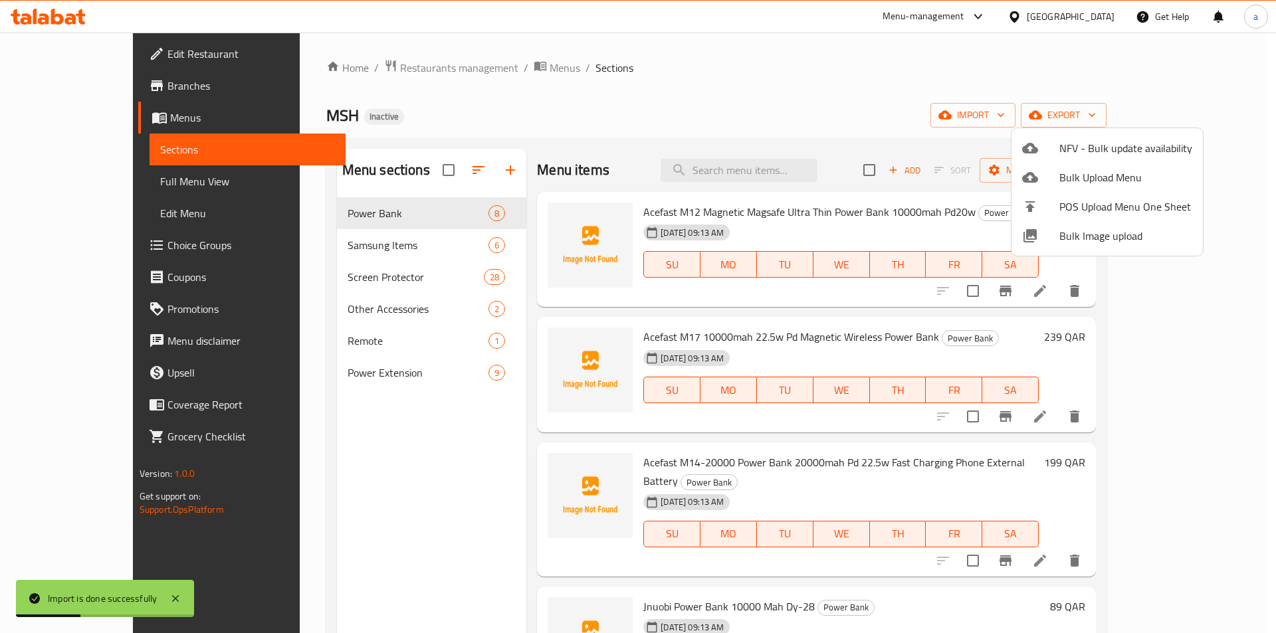
click at [74, 189] on div at bounding box center [638, 316] width 1276 height 633
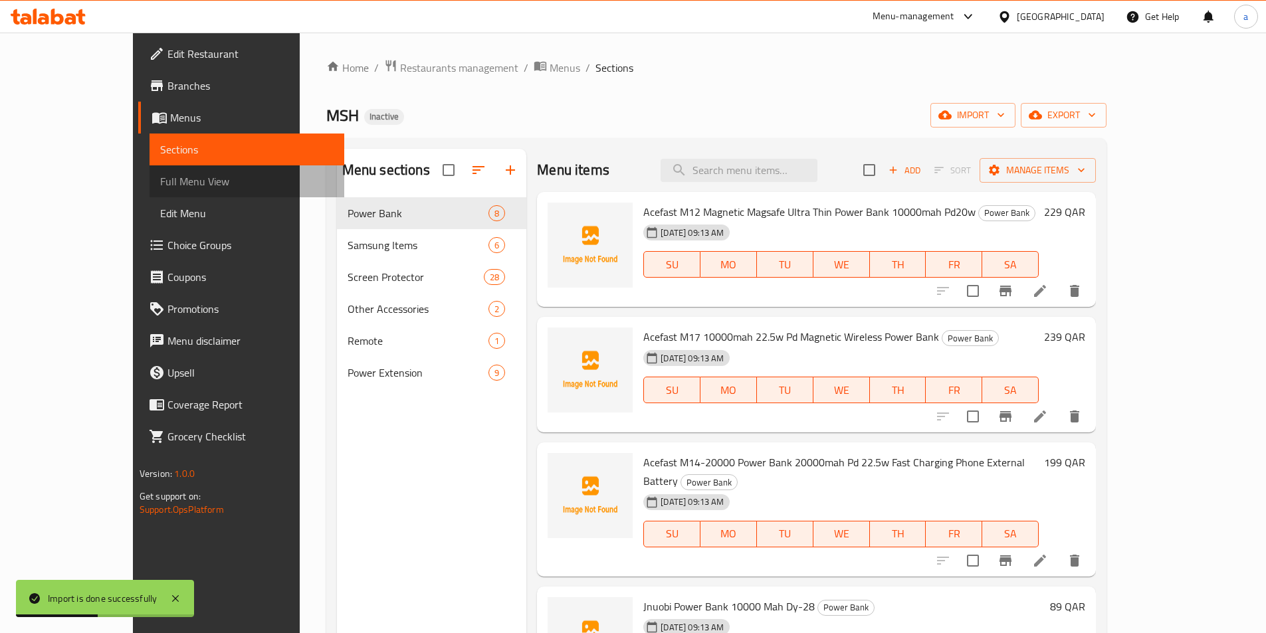
click at [160, 179] on span "Full Menu View" at bounding box center [246, 181] width 173 height 16
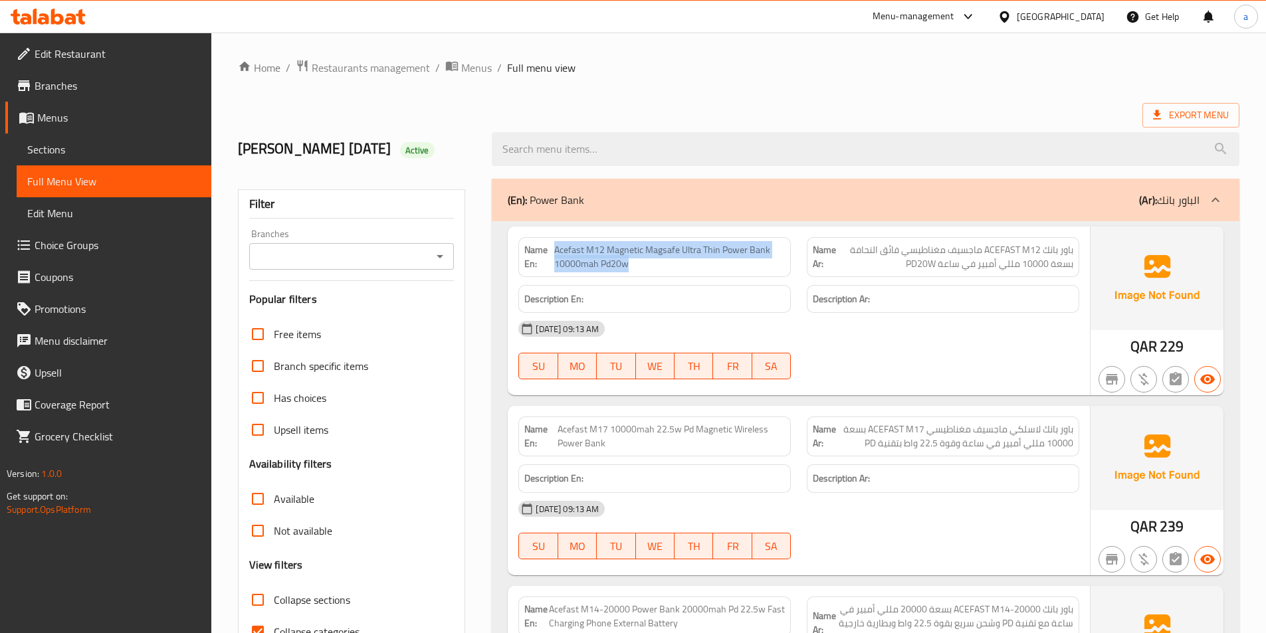
drag, startPoint x: 555, startPoint y: 253, endPoint x: 715, endPoint y: 258, distance: 160.2
click at [715, 258] on span "Acefast M12 Magnetic Magsafe Ultra Thin Power Bank 10000mah Pd20w" at bounding box center [669, 257] width 231 height 28
copy span "Acefast M12 Magnetic Magsafe Ultra Thin Power Bank 10000mah Pd20w"
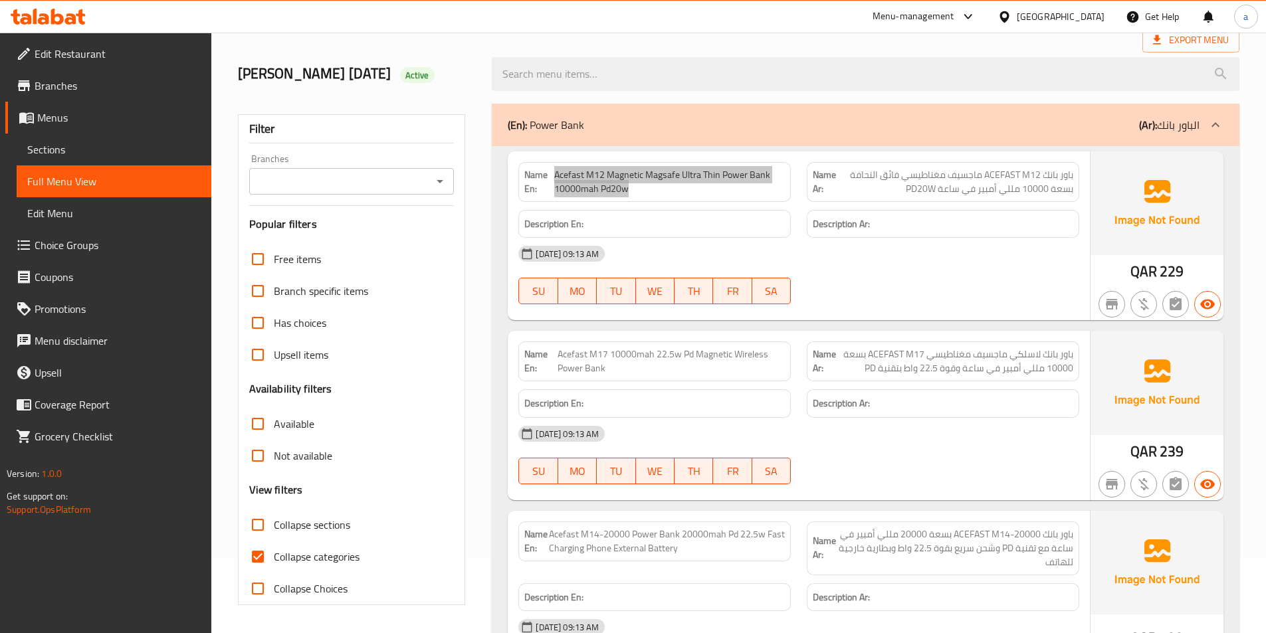
scroll to position [88, 0]
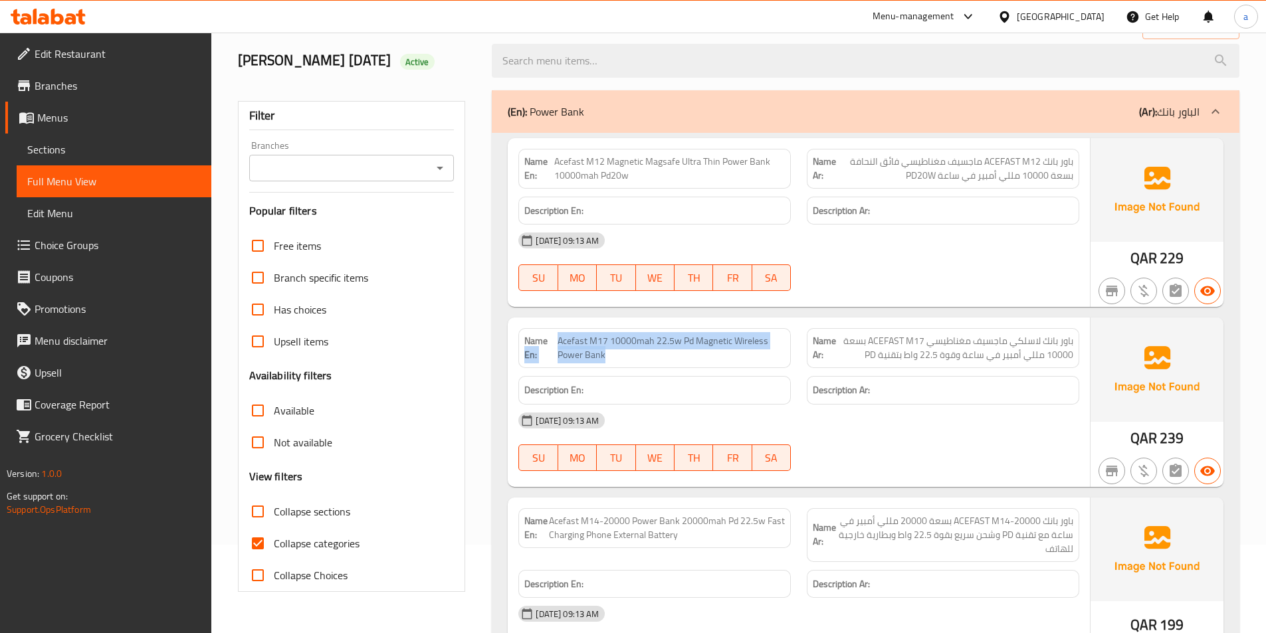
drag, startPoint x: 555, startPoint y: 346, endPoint x: 753, endPoint y: 354, distance: 197.5
click at [753, 354] on p "Name En: Acefast M17 10000mah 22.5w Pd Magnetic Wireless Power Bank" at bounding box center [654, 348] width 260 height 28
click at [752, 354] on span "Acefast M17 10000mah 22.5w Pd Magnetic Wireless Power Bank" at bounding box center [670, 348] width 227 height 28
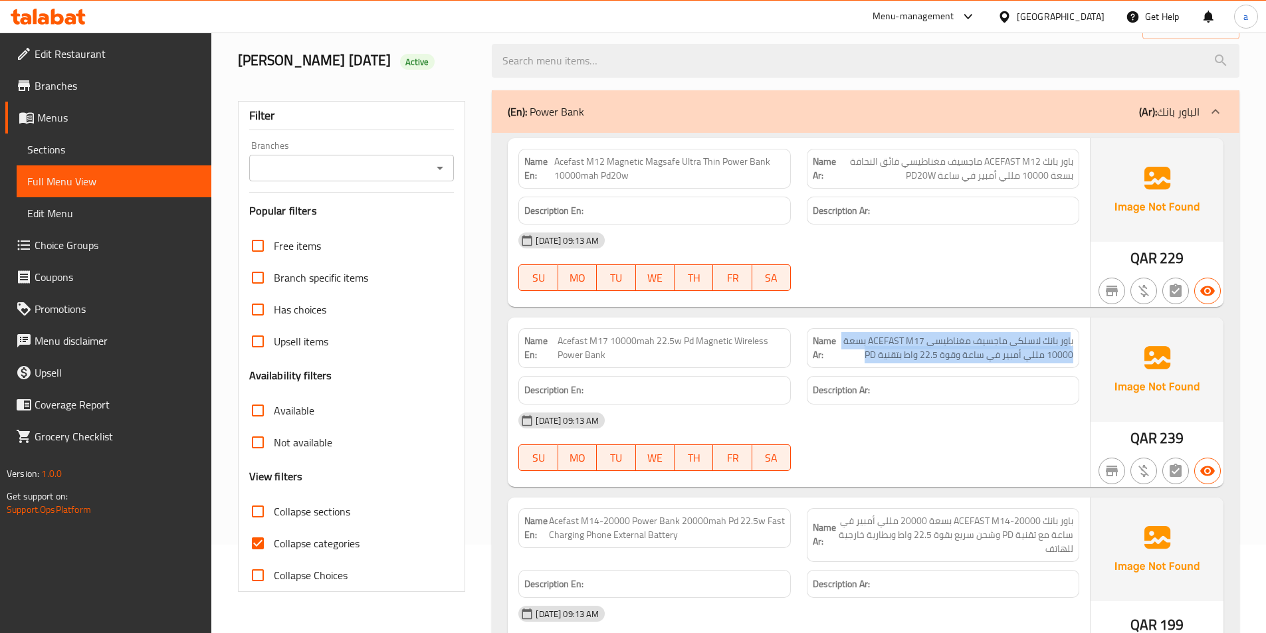
drag, startPoint x: 1069, startPoint y: 341, endPoint x: 854, endPoint y: 358, distance: 215.9
click at [854, 358] on span "باور بانك لاسلكي ماجسيف مغناطيسي ACEFAST M17 بسعة 10000 مللي أمبير في ساعة وقوة…" at bounding box center [954, 348] width 237 height 28
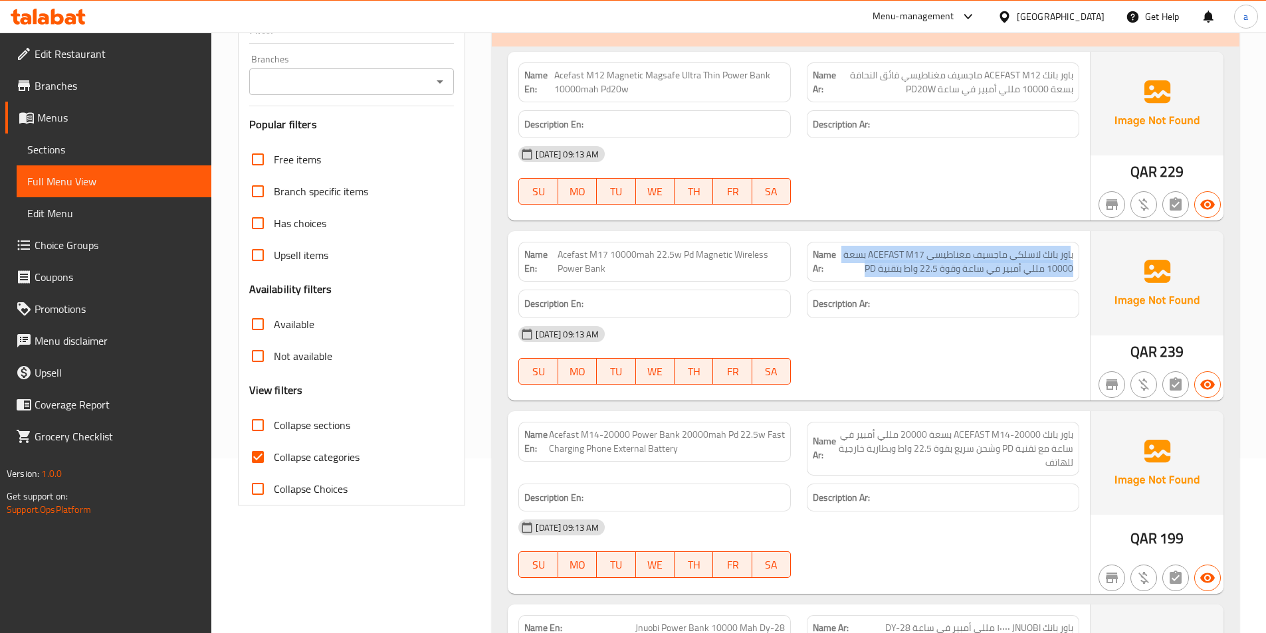
scroll to position [221, 0]
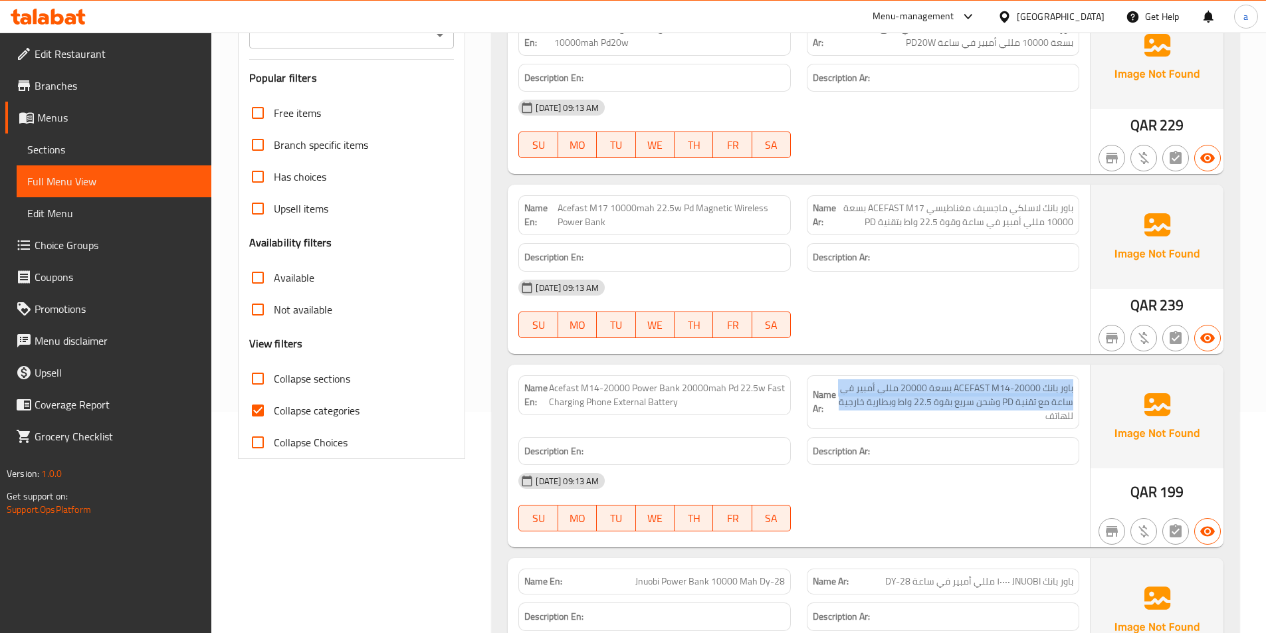
drag, startPoint x: 1074, startPoint y: 392, endPoint x: 842, endPoint y: 409, distance: 232.5
click at [842, 409] on div "Name Ar: باور بانك ACEFAST M14-20000 بسعة 20000 مللي أمبير في ساعة مع تقنية PD …" at bounding box center [943, 402] width 272 height 54
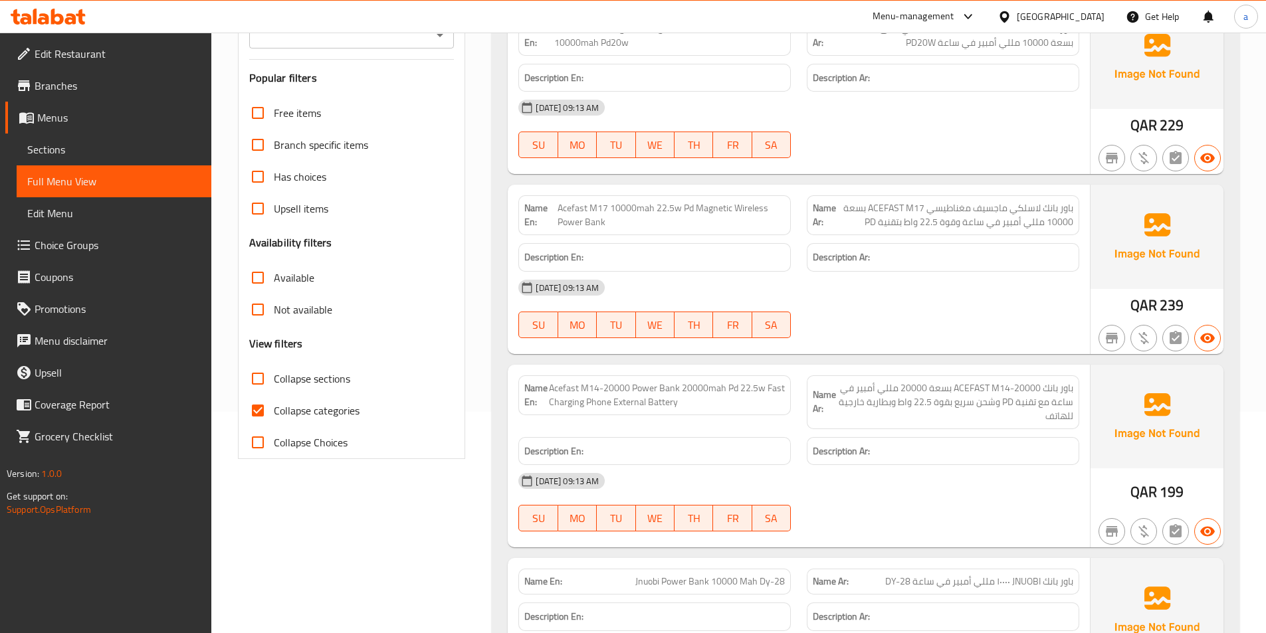
click at [928, 417] on span "باور بانك ACEFAST M14-20000 بسعة 20000 مللي أمبير في ساعة مع تقنية PD وشحن سريع…" at bounding box center [954, 402] width 237 height 42
drag, startPoint x: 1071, startPoint y: 413, endPoint x: 989, endPoint y: 392, distance: 84.9
click at [989, 392] on span "باور بانك ACEFAST M14-20000 بسعة 20000 مللي أمبير في ساعة مع تقنية PD وشحن سريع…" at bounding box center [954, 402] width 237 height 42
click at [1017, 394] on span "باور بانك ACEFAST M14-20000 بسعة 20000 مللي أمبير في ساعة مع تقنية PD وشحن سريع…" at bounding box center [954, 402] width 237 height 42
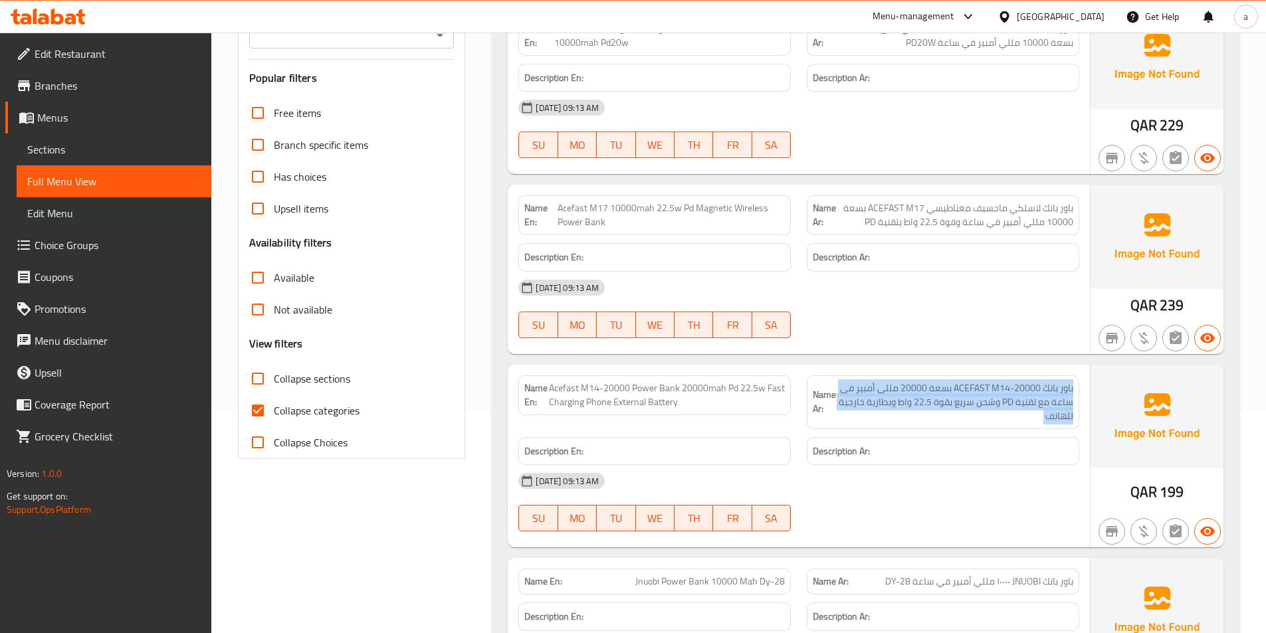
click at [1017, 394] on span "باور بانك ACEFAST M14-20000 بسعة 20000 مللي أمبير في ساعة مع تقنية PD وشحن سريع…" at bounding box center [954, 402] width 237 height 42
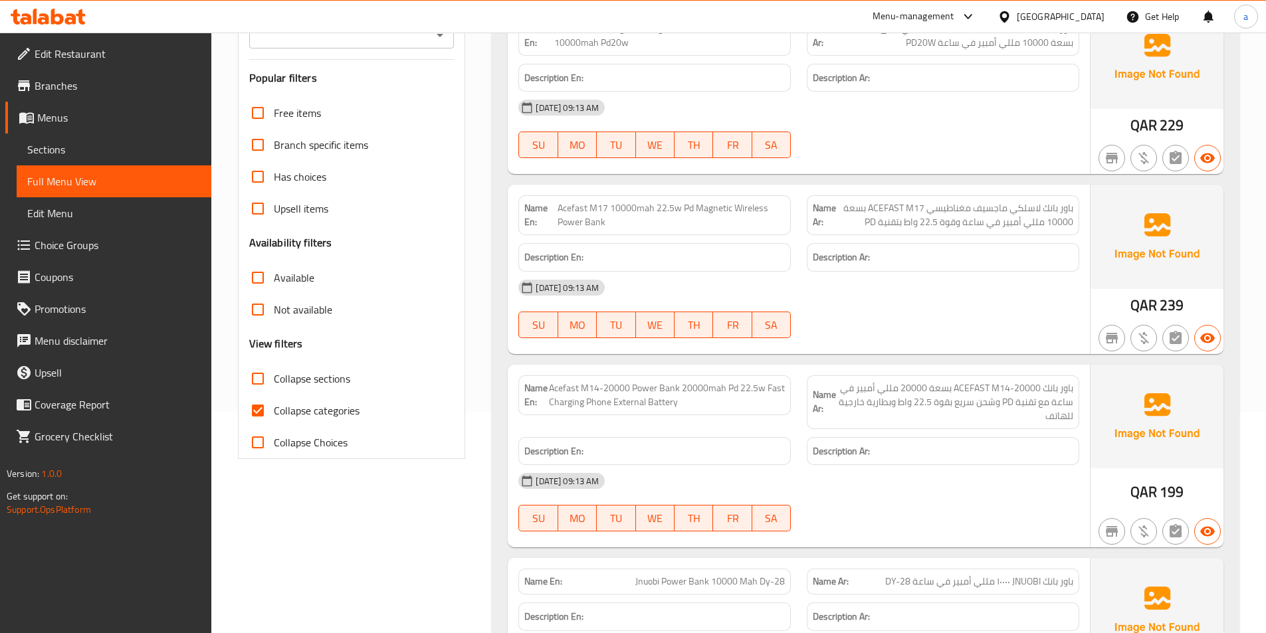
click at [674, 403] on span "Acefast M14-20000 Power Bank 20000mah Pd 22.5w Fast Charging Phone External Bat…" at bounding box center [667, 395] width 236 height 28
copy span "Acefast M14-20000 Power Bank 20000mah Pd 22.5w Fast Charging Phone External Bat…"
click at [601, 400] on span "Acefast M14-20000 Power Bank 20000mah Pd 22.5w Fast Charging Phone External Bat…" at bounding box center [667, 395] width 236 height 28
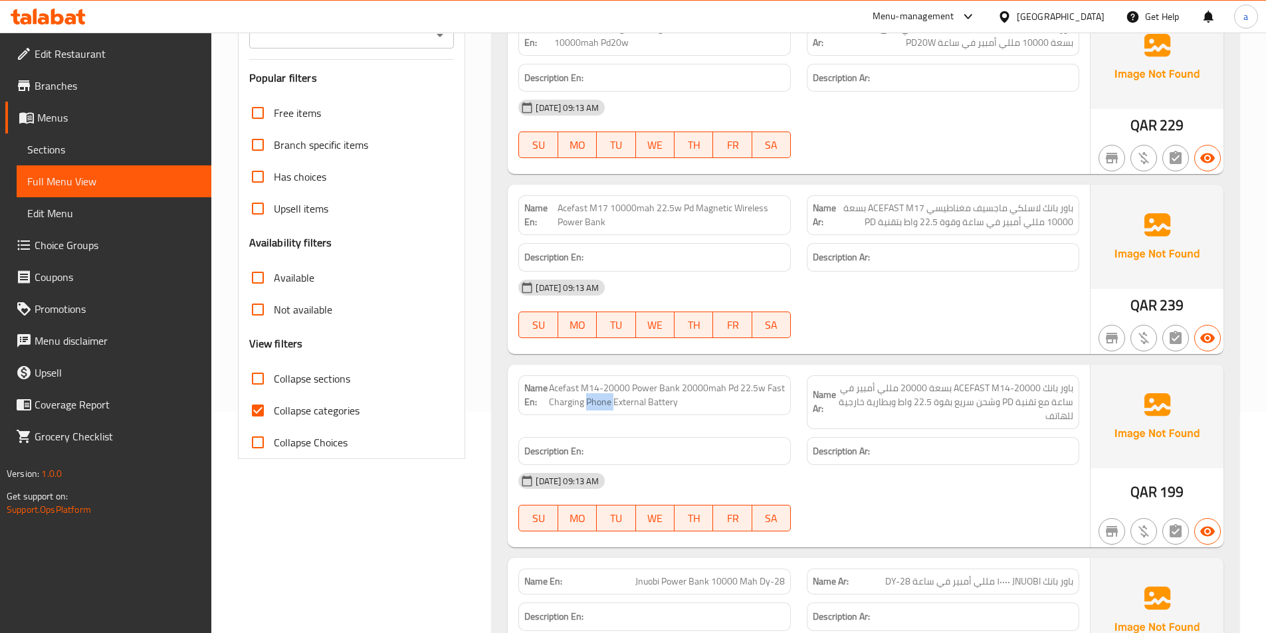
click at [601, 400] on span "Acefast M14-20000 Power Bank 20000mah Pd 22.5w Fast Charging Phone External Bat…" at bounding box center [667, 395] width 236 height 28
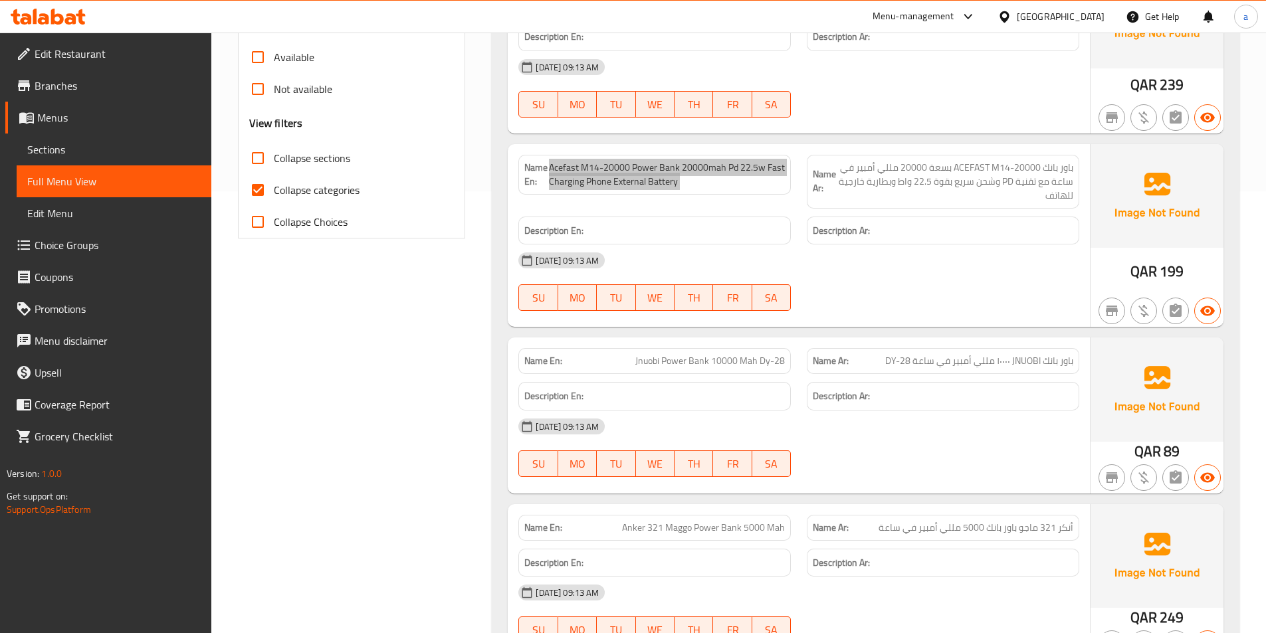
scroll to position [443, 0]
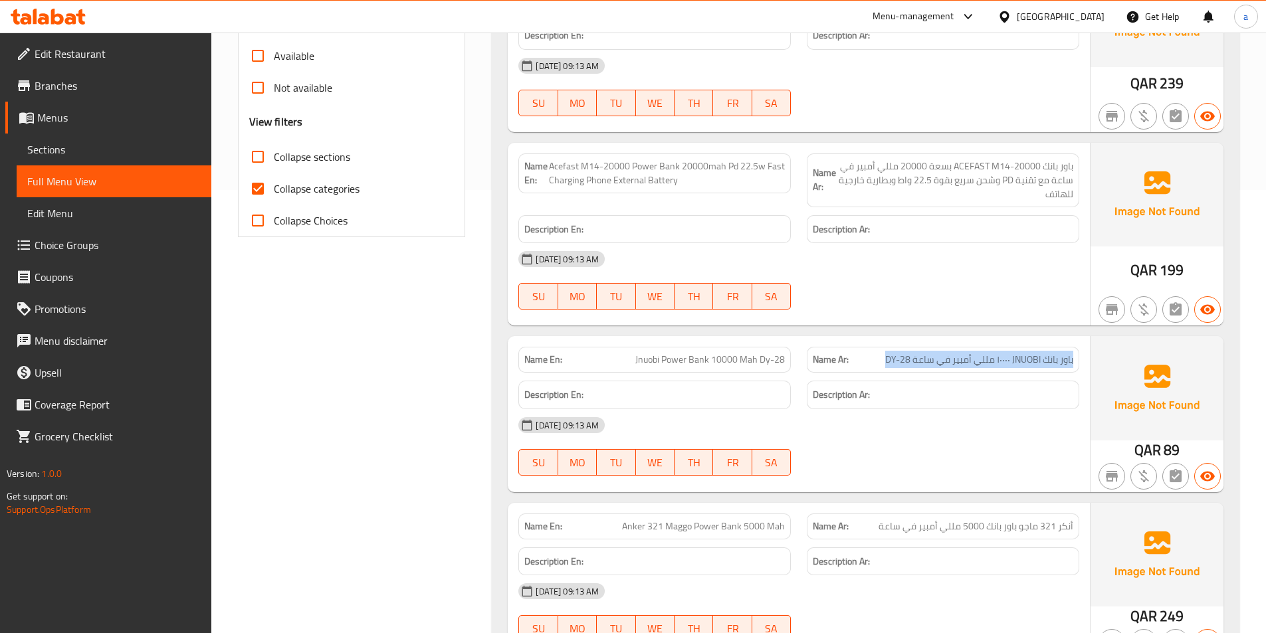
drag, startPoint x: 887, startPoint y: 362, endPoint x: 1075, endPoint y: 359, distance: 188.0
click at [1075, 359] on div "Name Ar: باور بانك JNUOBI ١٠٠٠٠ مللي أمبير في ساعة DY-28" at bounding box center [943, 360] width 272 height 26
click at [1003, 361] on span "باور بانك JNUOBI ١٠٠٠٠ مللي أمبير في ساعة DY-28" at bounding box center [979, 360] width 188 height 14
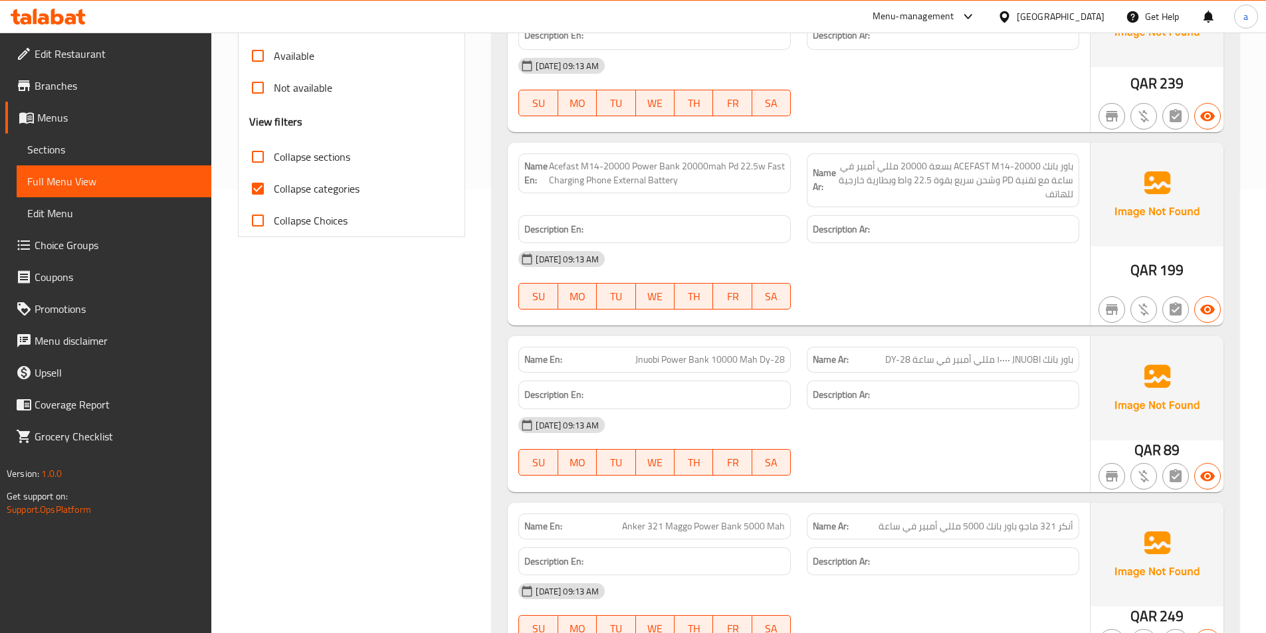
click at [994, 377] on div "Description Ar:" at bounding box center [943, 395] width 288 height 45
click at [1001, 361] on span "باور بانك JNUOBI ١٠٠٠٠ مللي أمبير في ساعة DY-28" at bounding box center [979, 360] width 188 height 14
click at [1010, 367] on span "باور بانك JNUOBI ١٠٠٠٠ مللي أمبير في ساعة DY-28" at bounding box center [979, 360] width 188 height 14
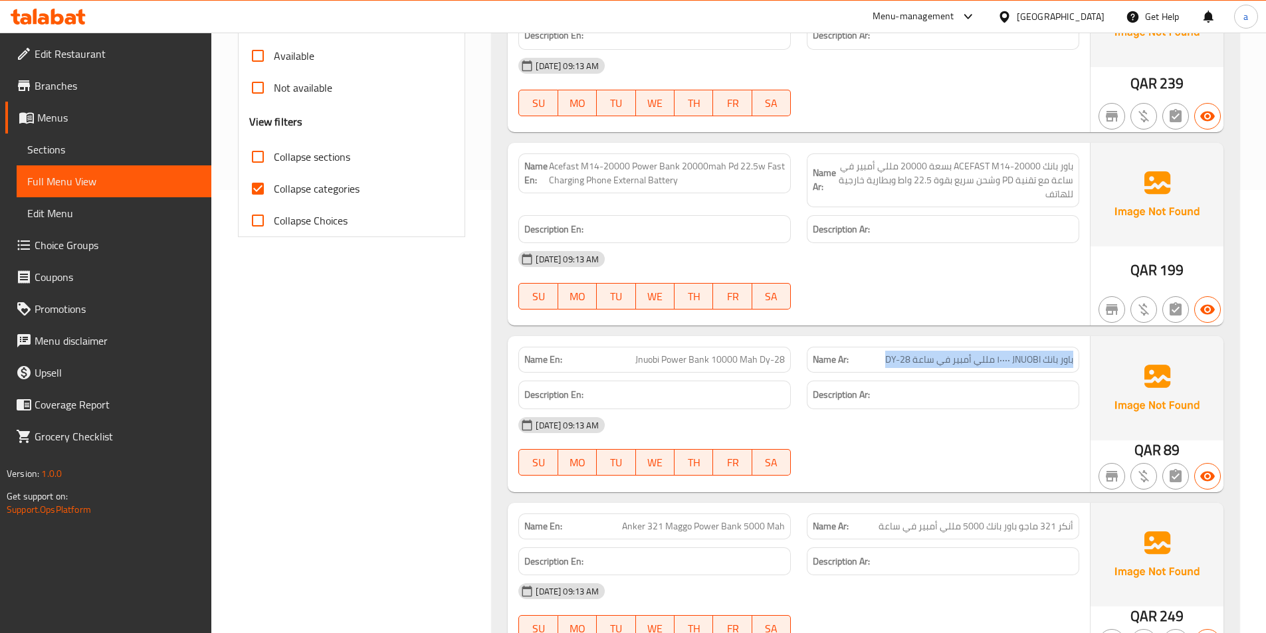
click at [1010, 367] on span "باور بانك JNUOBI ١٠٠٠٠ مللي أمبير في ساعة DY-28" at bounding box center [979, 360] width 188 height 14
copy span "باور بانك JNUOBI ١٠٠٠٠ مللي أمبير في ساعة DY-28"
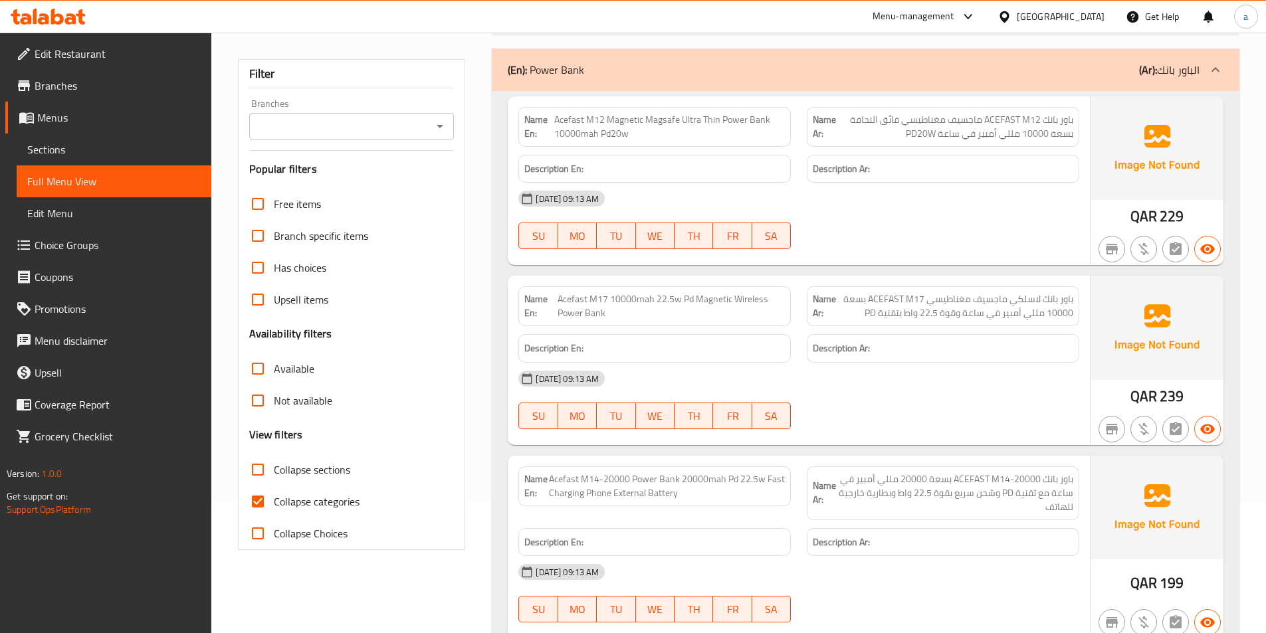
scroll to position [0, 0]
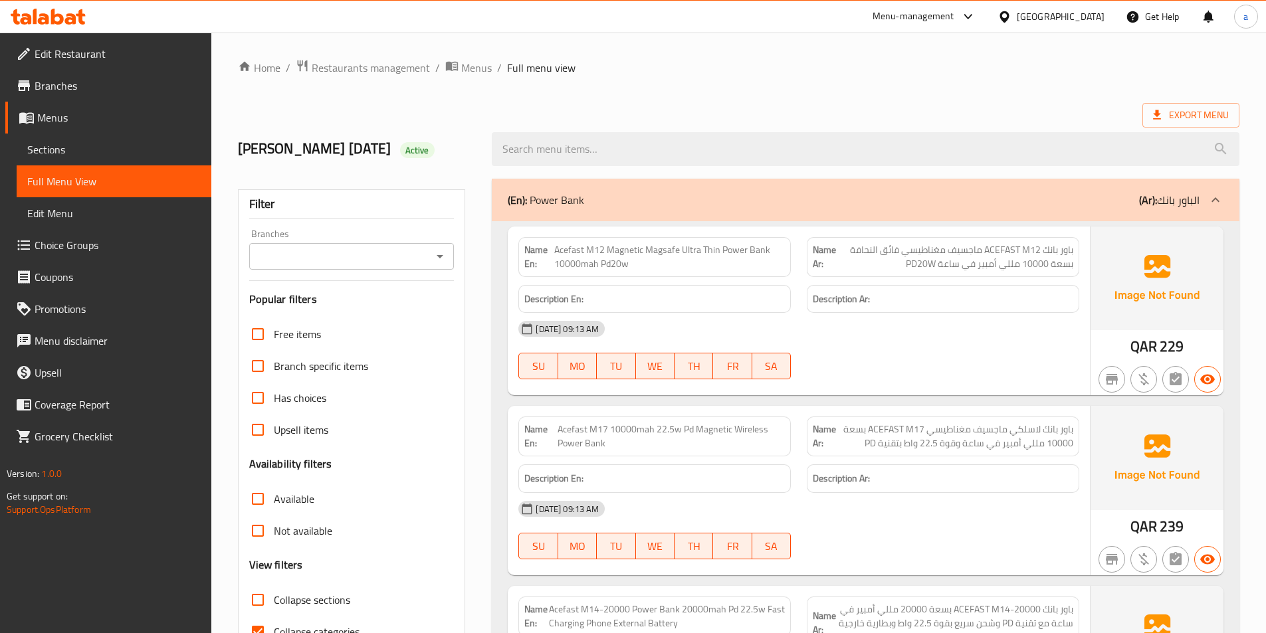
click at [1064, 210] on div "(En): Power Bank (Ar): الباور بانك" at bounding box center [865, 200] width 747 height 43
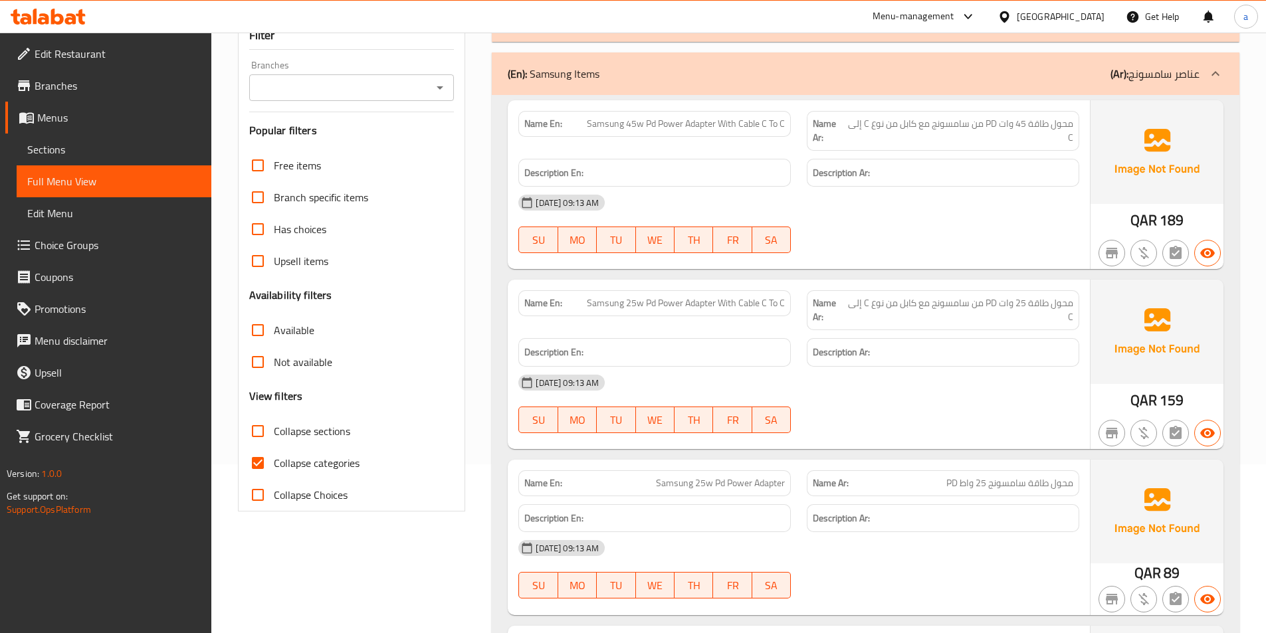
scroll to position [221, 0]
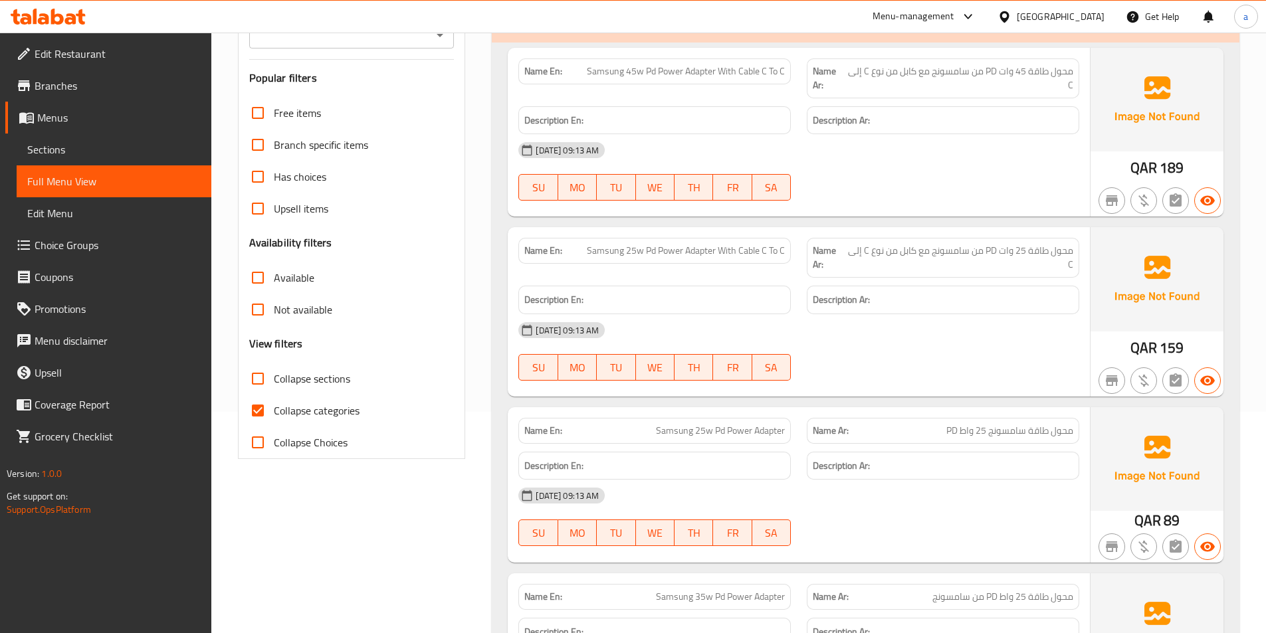
click at [741, 255] on span "Samsung 25w Pd Power Adapter With Cable C To C" at bounding box center [686, 251] width 198 height 14
click at [807, 274] on div "Name Ar: محول طاقة 25 وات PD من سامسونج مع كابل من نوع C إلى C" at bounding box center [943, 258] width 272 height 40
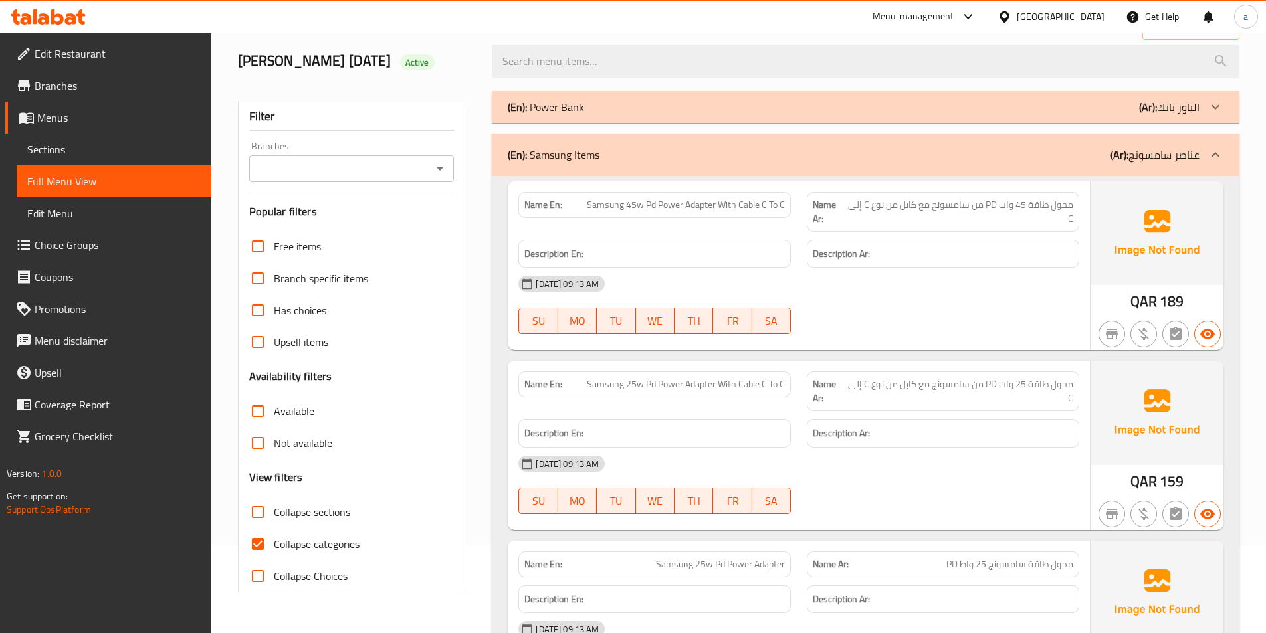
scroll to position [0, 0]
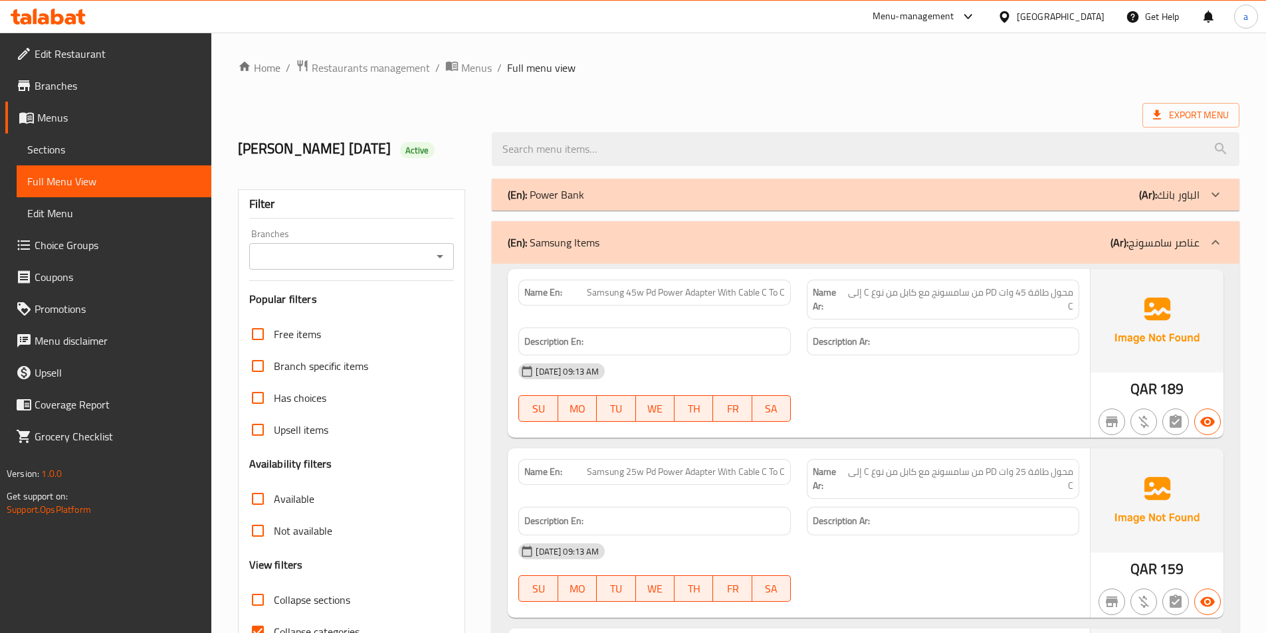
click at [1138, 249] on p "(Ar): عناصر سامسونج" at bounding box center [1154, 243] width 89 height 16
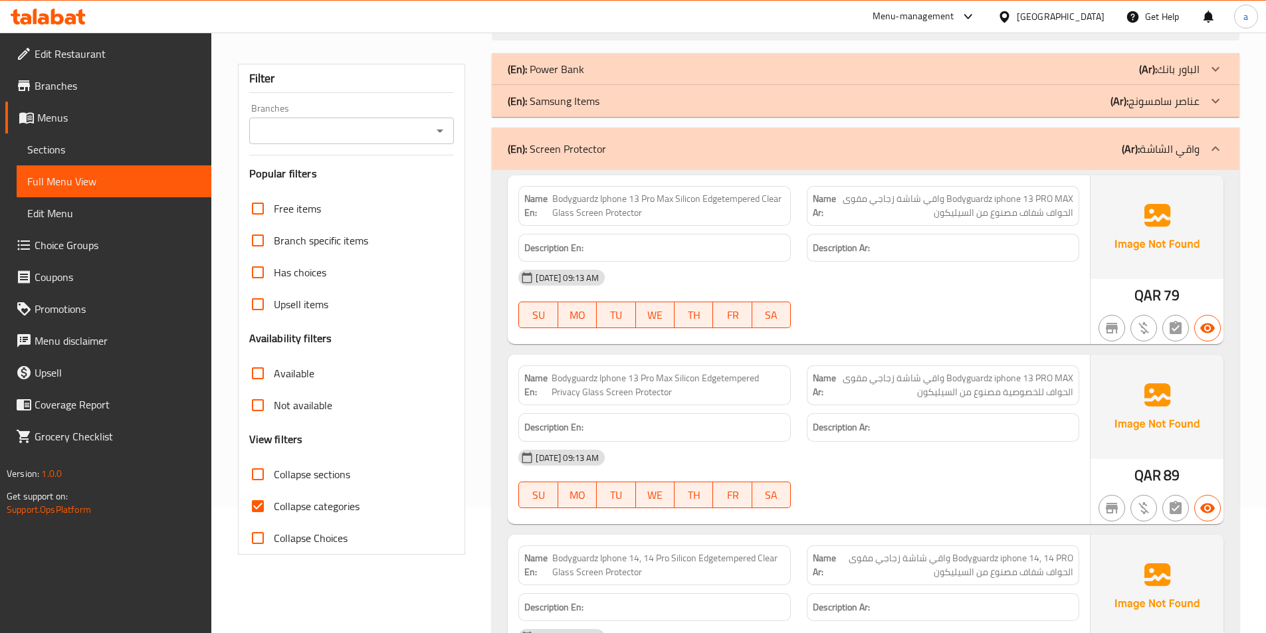
scroll to position [133, 0]
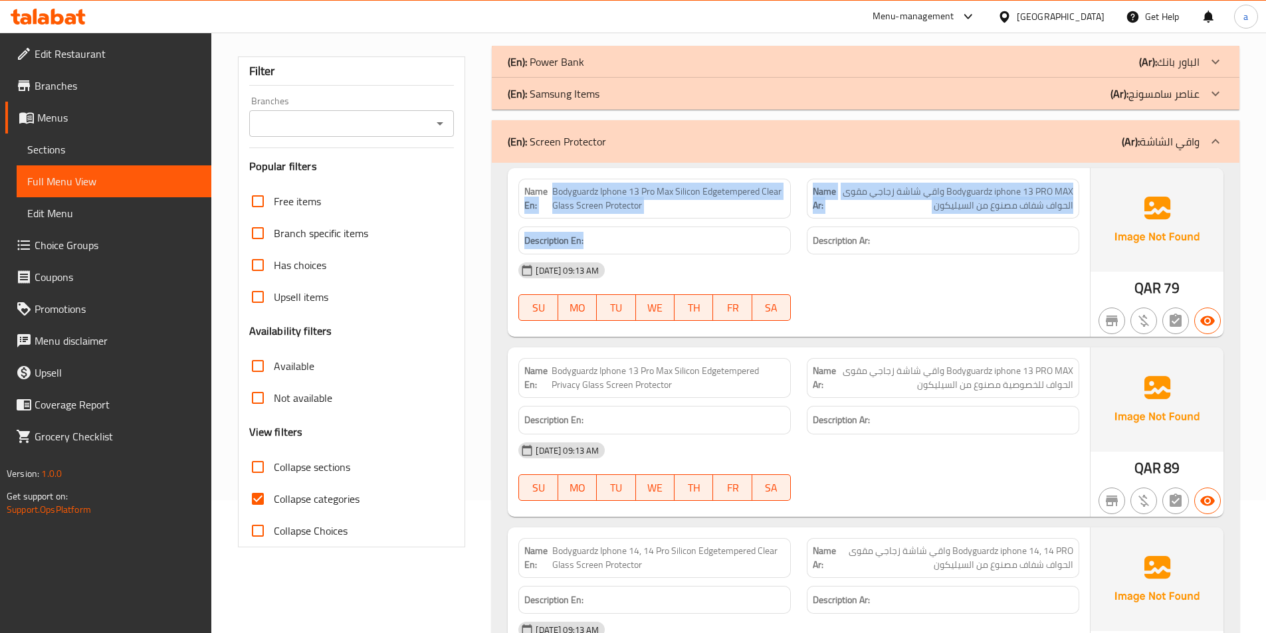
drag, startPoint x: 548, startPoint y: 187, endPoint x: 676, endPoint y: 216, distance: 130.7
click at [676, 216] on div "Name En: Bodyguardz Iphone 13 Pro Max Silicon Edgetempered Clear Glass Screen P…" at bounding box center [654, 199] width 272 height 40
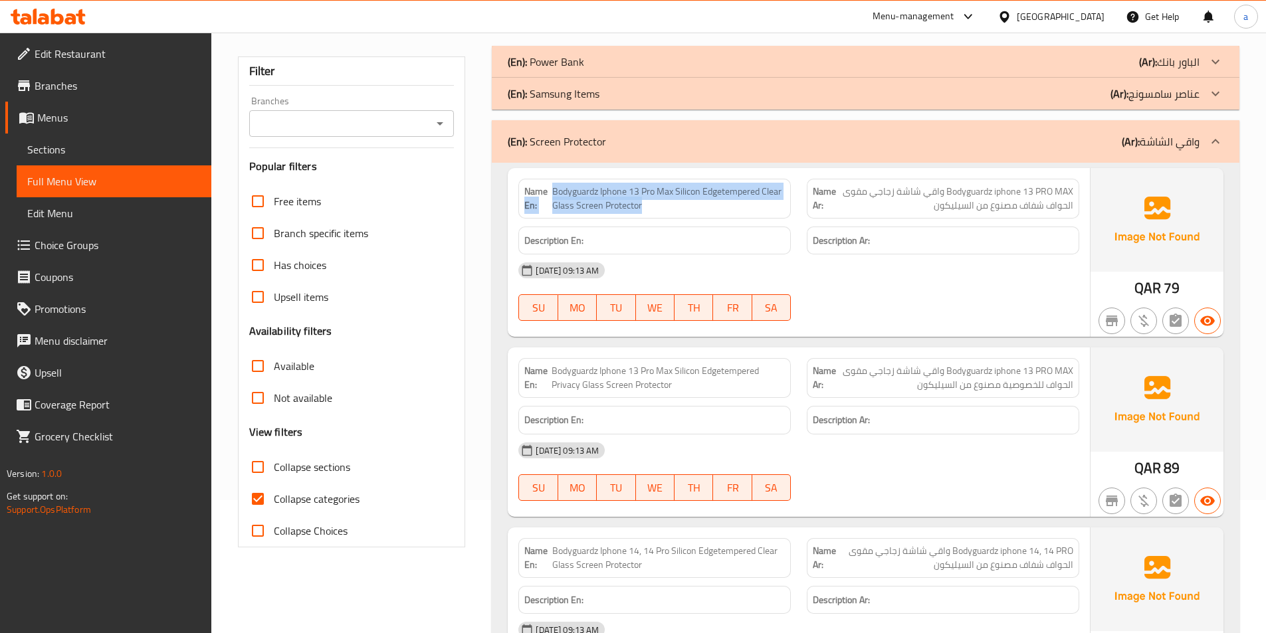
click at [676, 216] on div "Name En: Bodyguardz Iphone 13 Pro Max Silicon Edgetempered Clear Glass Screen P…" at bounding box center [654, 199] width 272 height 40
click at [555, 194] on p "Name En: Bodyguardz Iphone 13 Pro Max Silicon Edgetempered Clear Glass Screen P…" at bounding box center [654, 199] width 260 height 28
click at [555, 194] on span "Bodyguardz Iphone 13 Pro Max Silicon Edgetempered Clear Glass Screen Protector" at bounding box center [668, 199] width 233 height 28
drag, startPoint x: 555, startPoint y: 194, endPoint x: 650, endPoint y: 205, distance: 95.0
click at [650, 205] on span "Bodyguardz Iphone 13 Pro Max Silicon Edgetempered Clear Glass Screen Protector" at bounding box center [668, 199] width 233 height 28
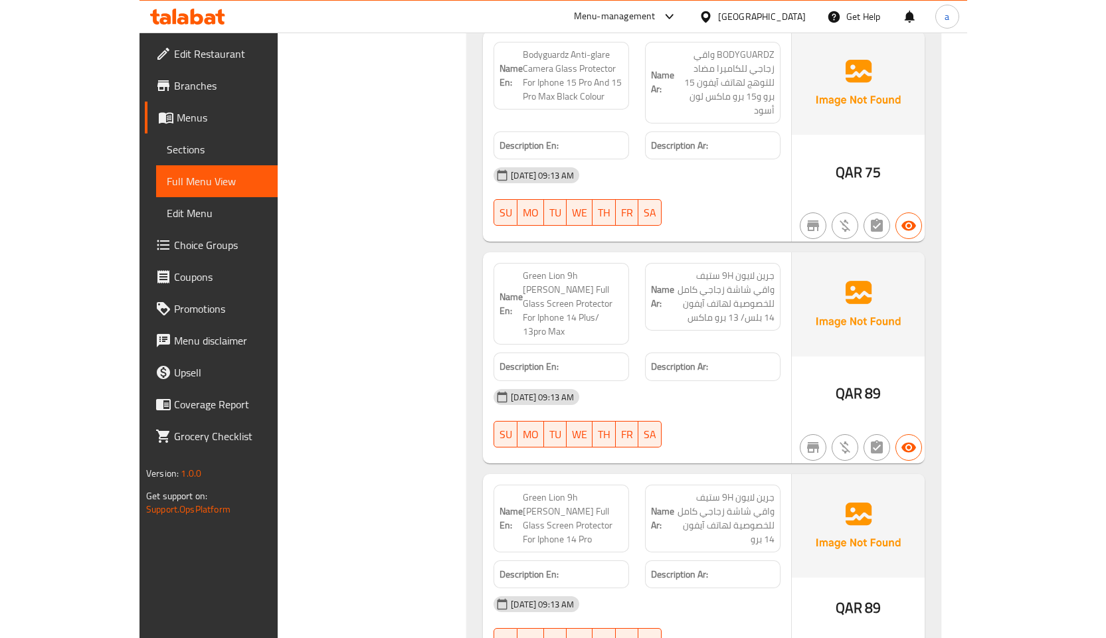
scroll to position [2480, 0]
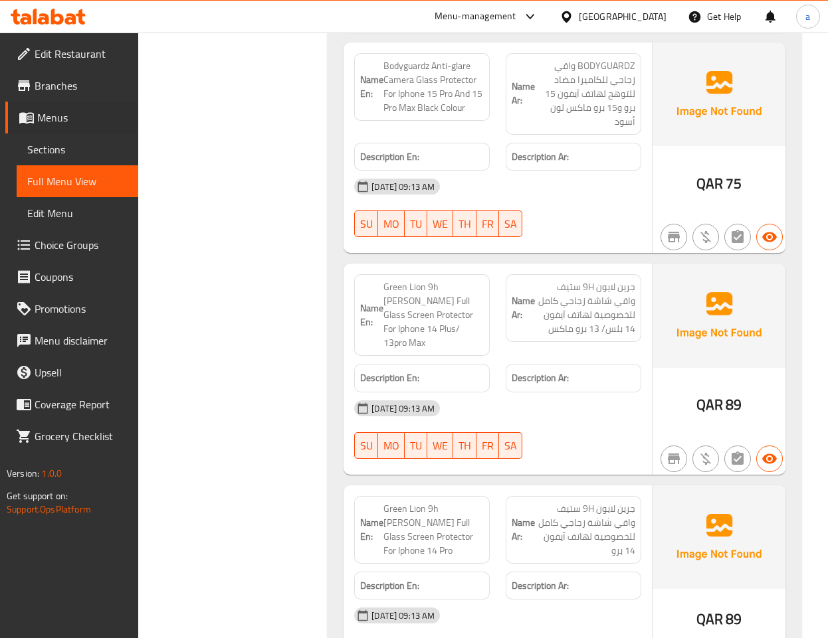
drag, startPoint x: 1, startPoint y: 223, endPoint x: 17, endPoint y: 223, distance: 15.9
click at [17, 223] on li "Menus Sections Full Menu View Edit Menu" at bounding box center [64, 166] width 148 height 128
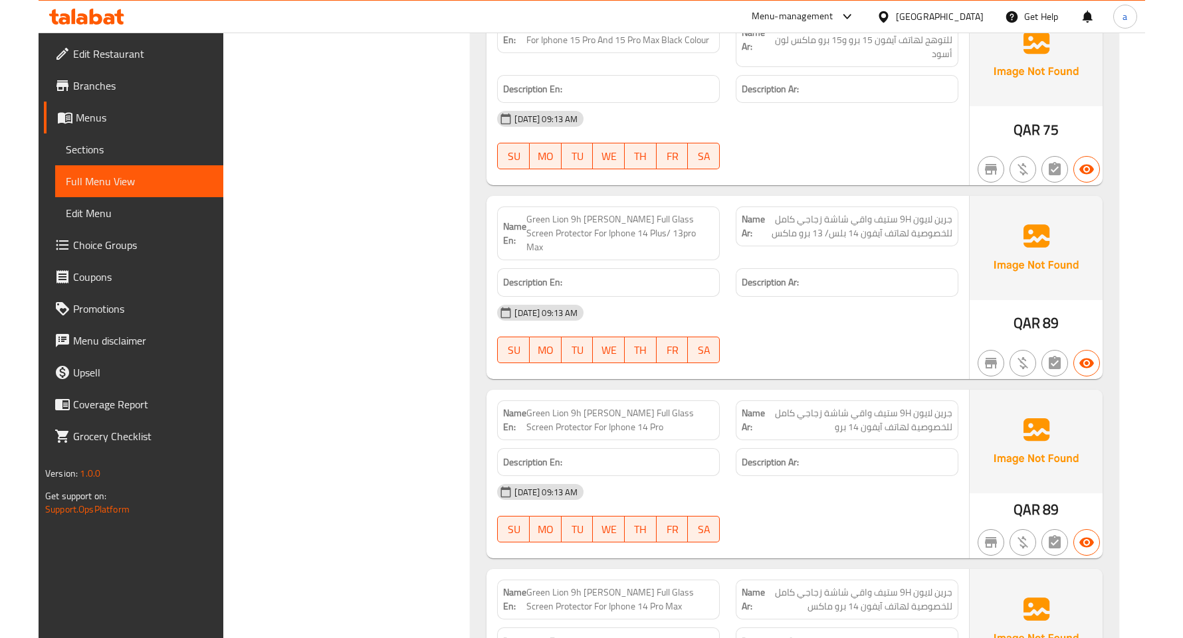
scroll to position [2170, 0]
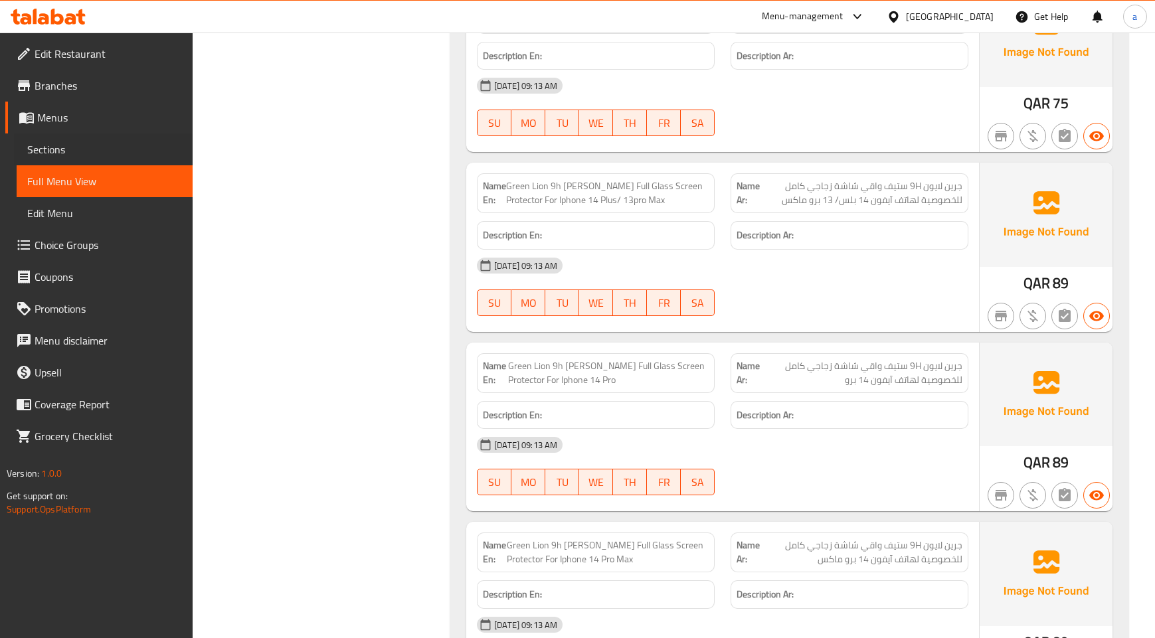
click at [5, 158] on div "Sections" at bounding box center [96, 150] width 191 height 32
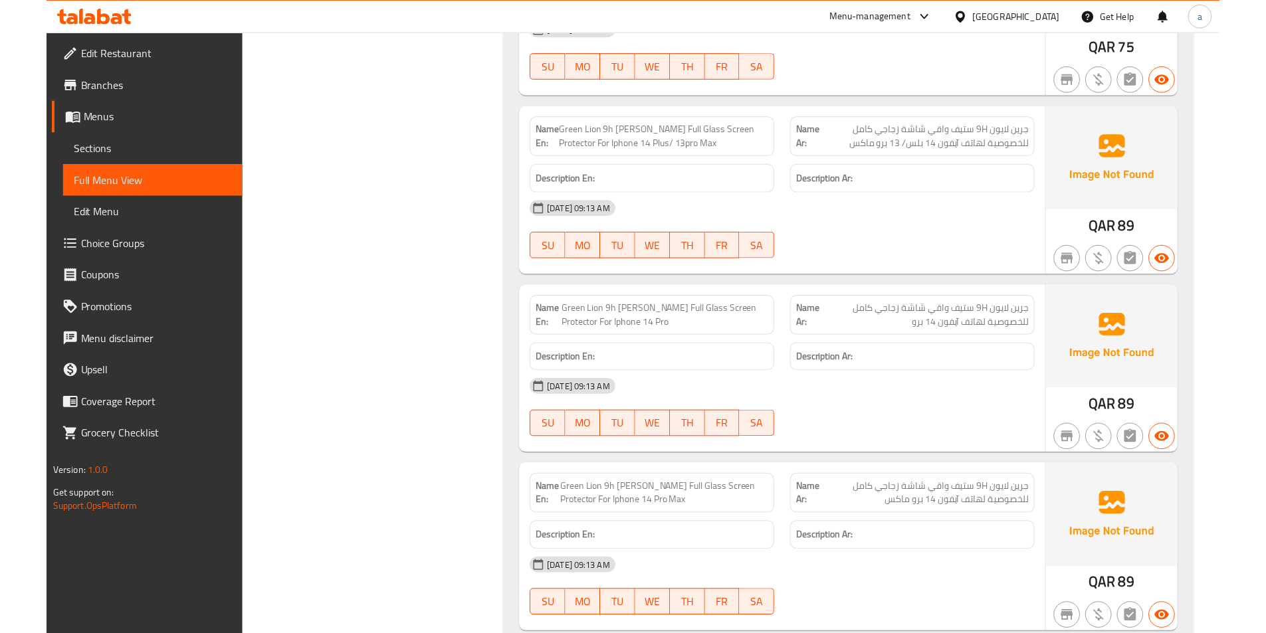
scroll to position [1612, 0]
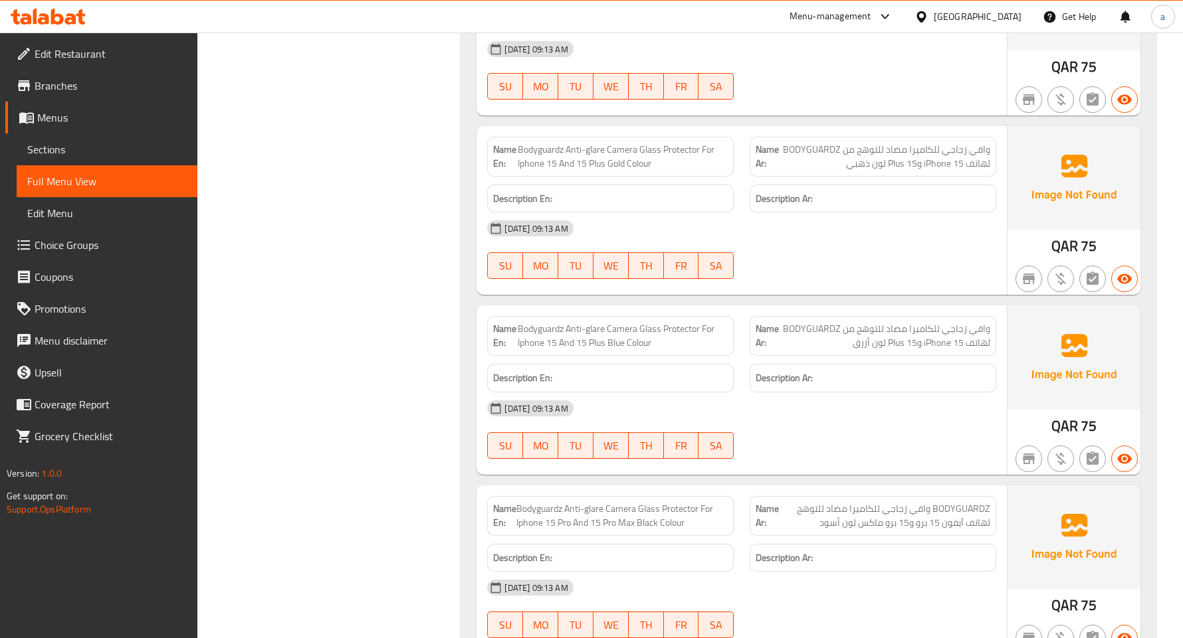
click at [892, 201] on h6 "Description Ar:" at bounding box center [872, 199] width 235 height 17
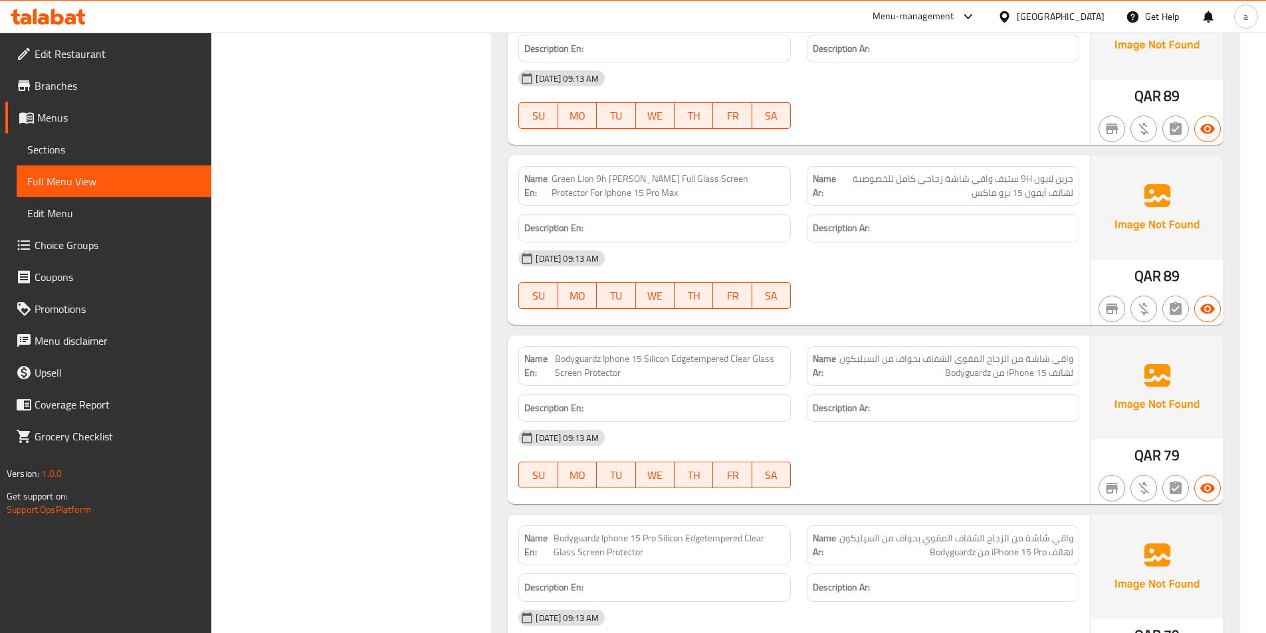
scroll to position [2941, 0]
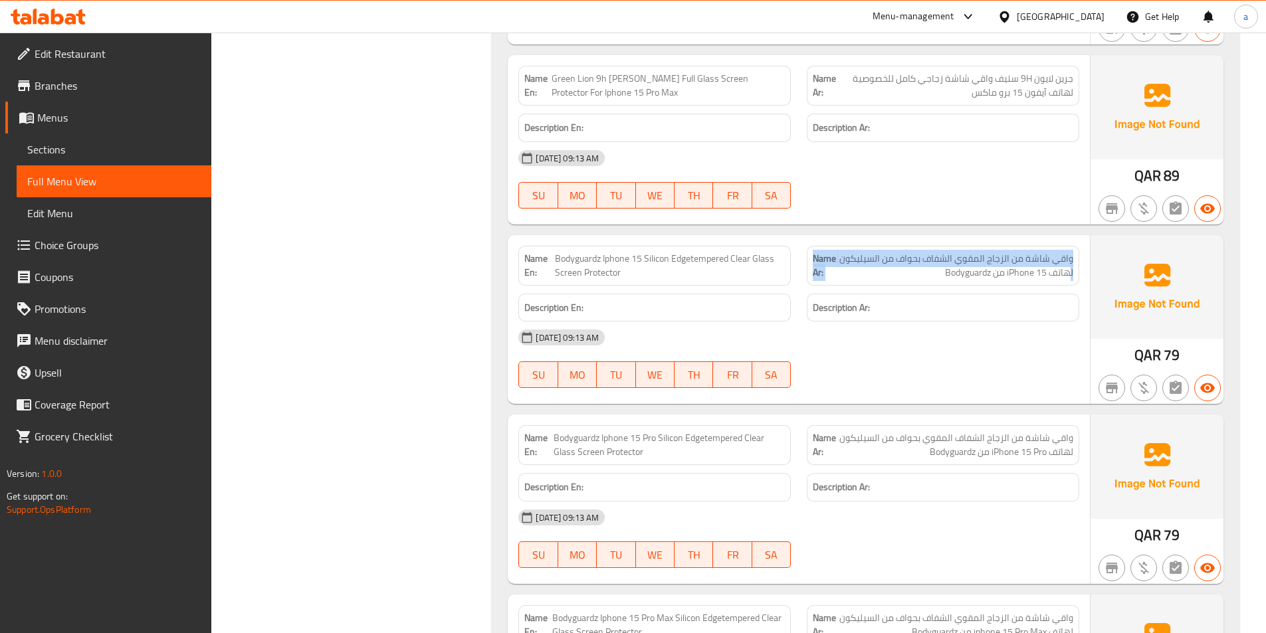
drag, startPoint x: 1069, startPoint y: 270, endPoint x: 797, endPoint y: 270, distance: 271.7
click at [797, 270] on div "Name En: Bodyguardz Iphone 15 Silicon Edgetempered Clear Glass Screen Protector…" at bounding box center [798, 266] width 577 height 56
click at [876, 286] on div "Description Ar:" at bounding box center [943, 308] width 288 height 45
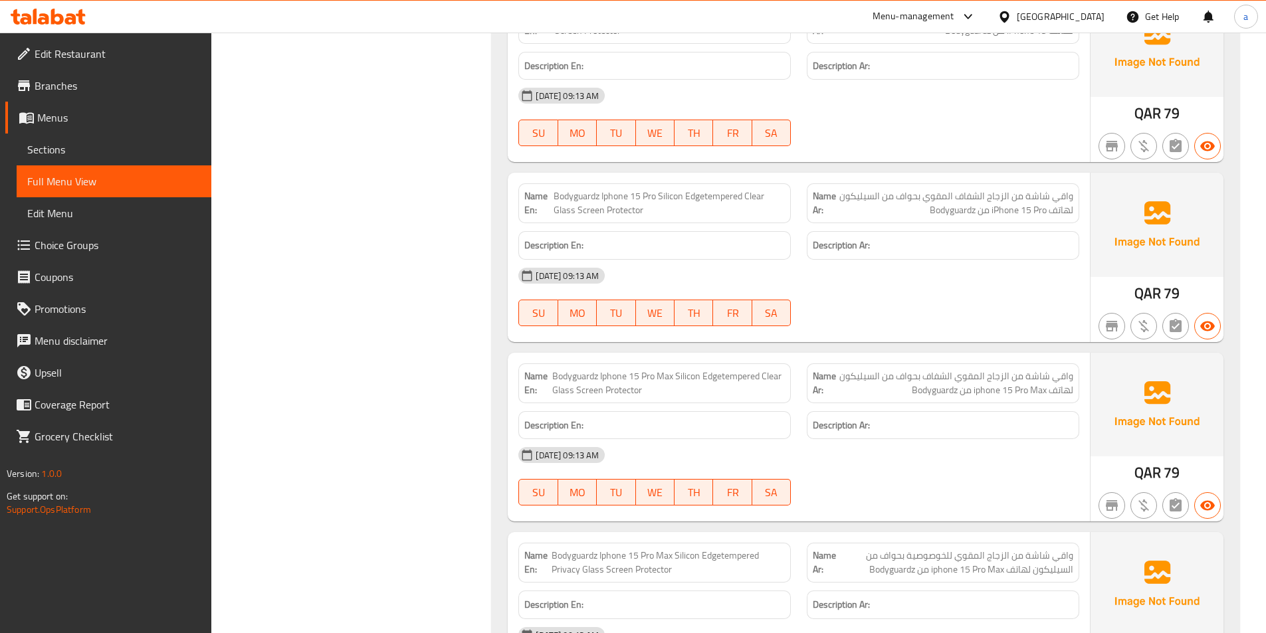
scroll to position [3051, 0]
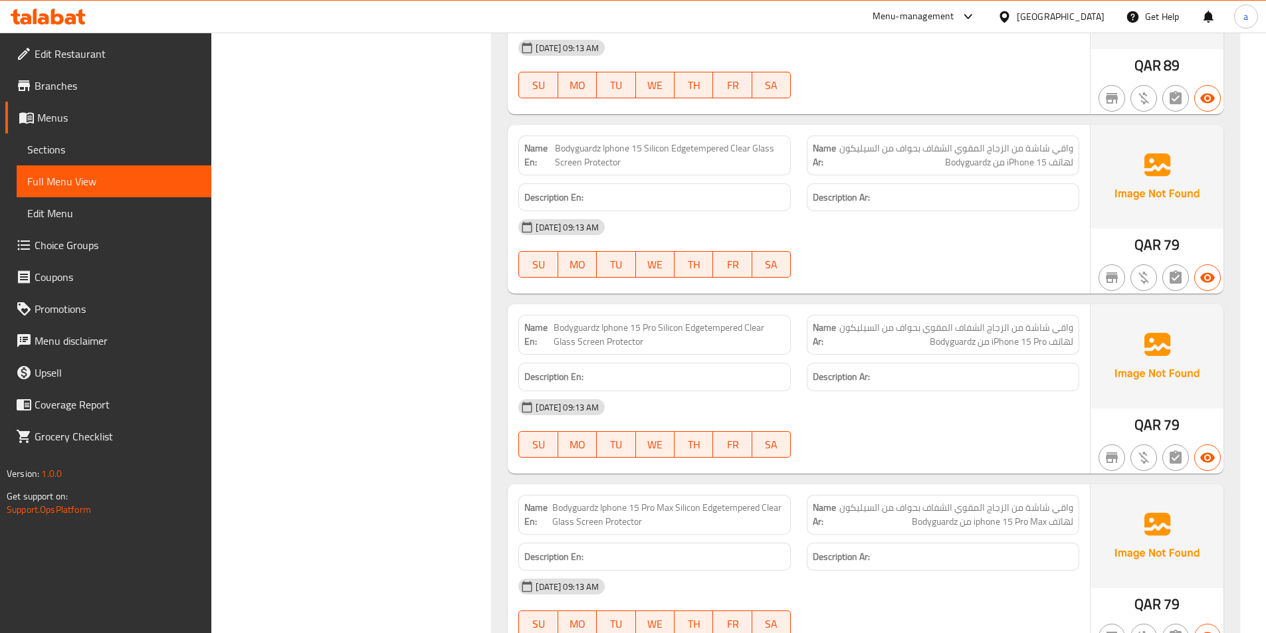
click at [695, 149] on span "Bodyguardz Iphone 15 Silicon Edgetempered Clear Glass Screen Protector" at bounding box center [670, 156] width 230 height 28
copy span "Bodyguardz Iphone 15 Silicon Edgetempered Clear Glass Screen Protector"
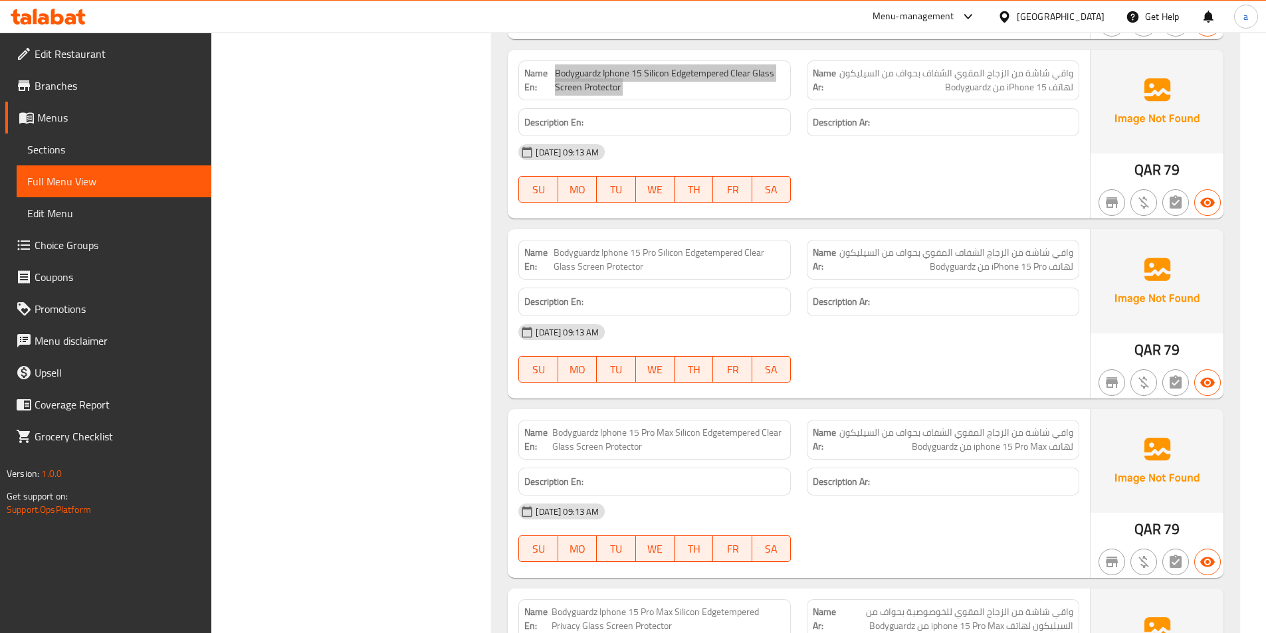
scroll to position [3140, 0]
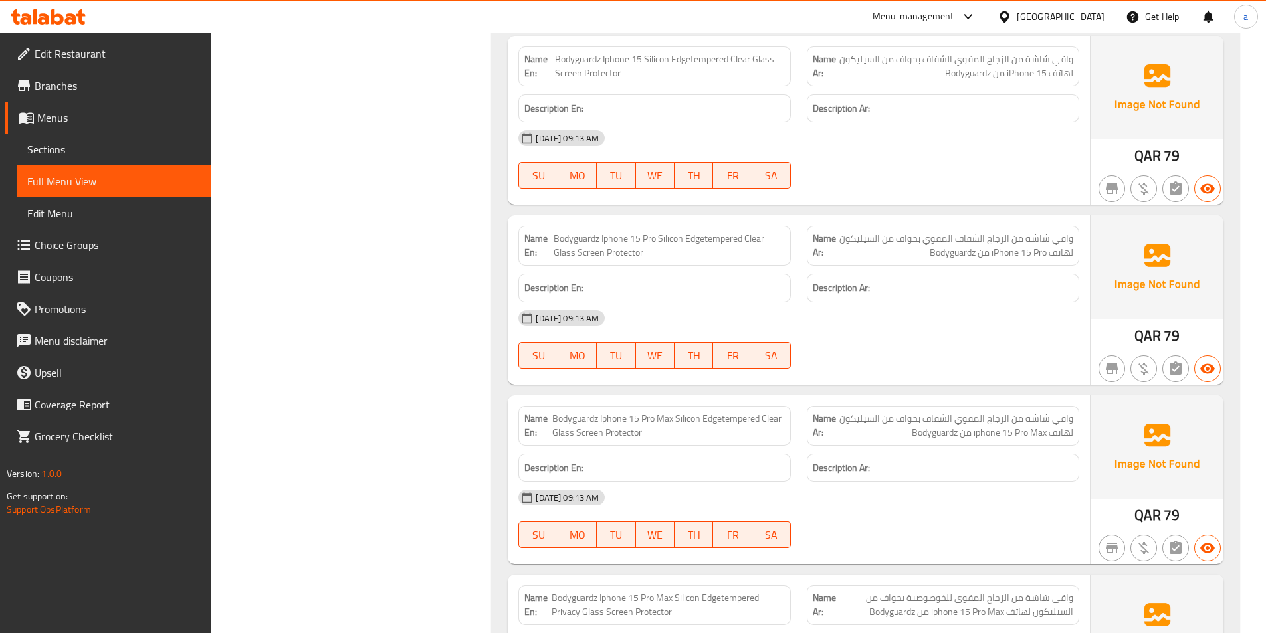
click at [973, 244] on span "واقي شاشة من الزجاج الشفاف المقوي بحواف من السيليكون لهاتف iPhone 15 Pro من Bod…" at bounding box center [954, 246] width 237 height 28
click at [646, 244] on span "Bodyguardz Iphone 15 Pro Silicon Edgetempered Clear Glass Screen Protector" at bounding box center [668, 246] width 231 height 28
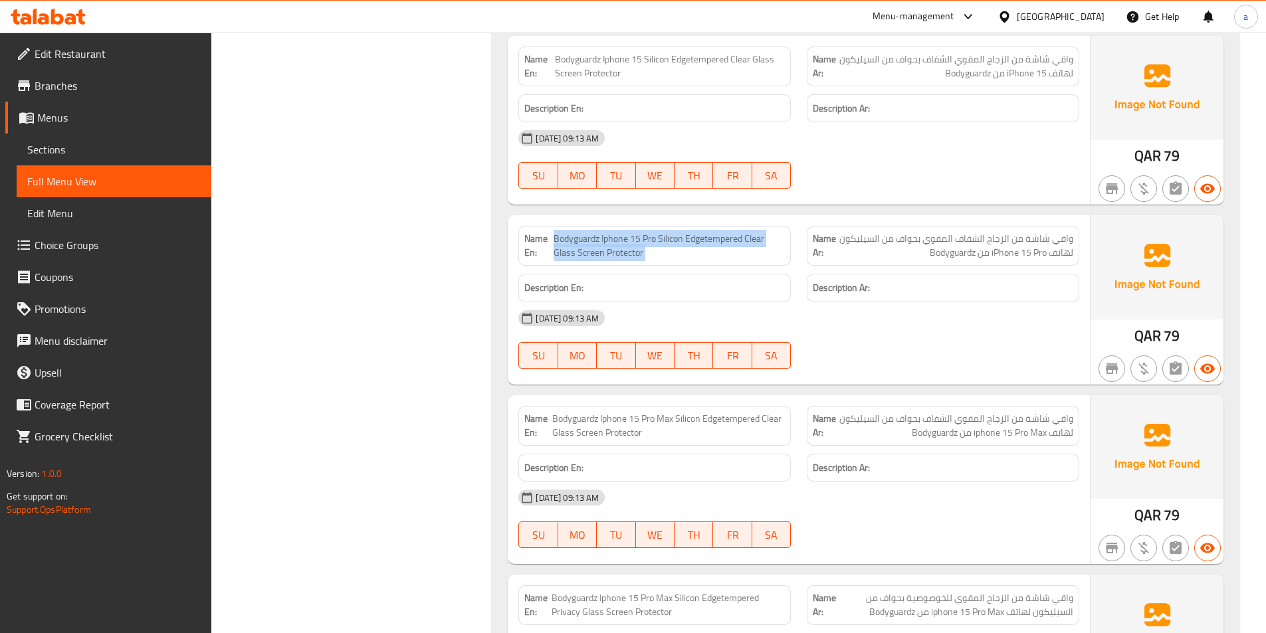
click at [646, 244] on span "Bodyguardz Iphone 15 Pro Silicon Edgetempered Clear Glass Screen Protector" at bounding box center [668, 246] width 231 height 28
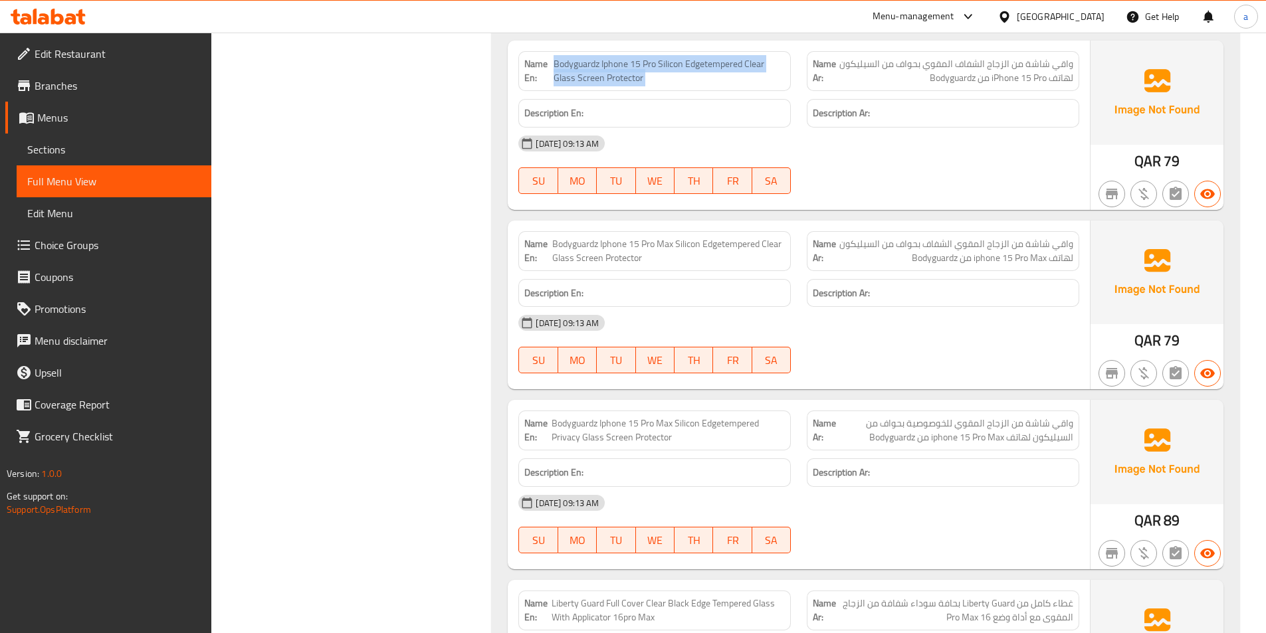
scroll to position [3317, 0]
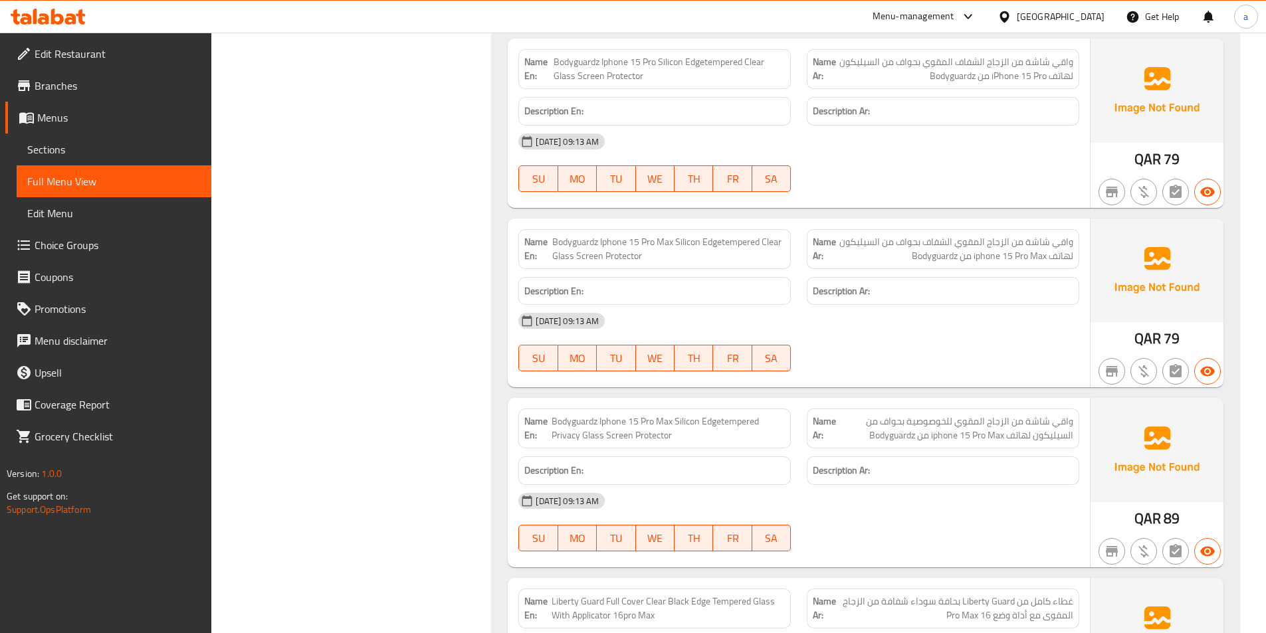
click at [921, 226] on div "Name Ar: واقي شاشة من الزجاج المقوي الشفاف بحواف من السيليكون لهاتف iphone 15 P…" at bounding box center [943, 249] width 288 height 56
click at [906, 248] on span "واقي شاشة من الزجاج المقوي الشفاف بحواف من السيليكون لهاتف iphone 15 Pro Max من…" at bounding box center [954, 249] width 237 height 28
